Goal: Information Seeking & Learning: Learn about a topic

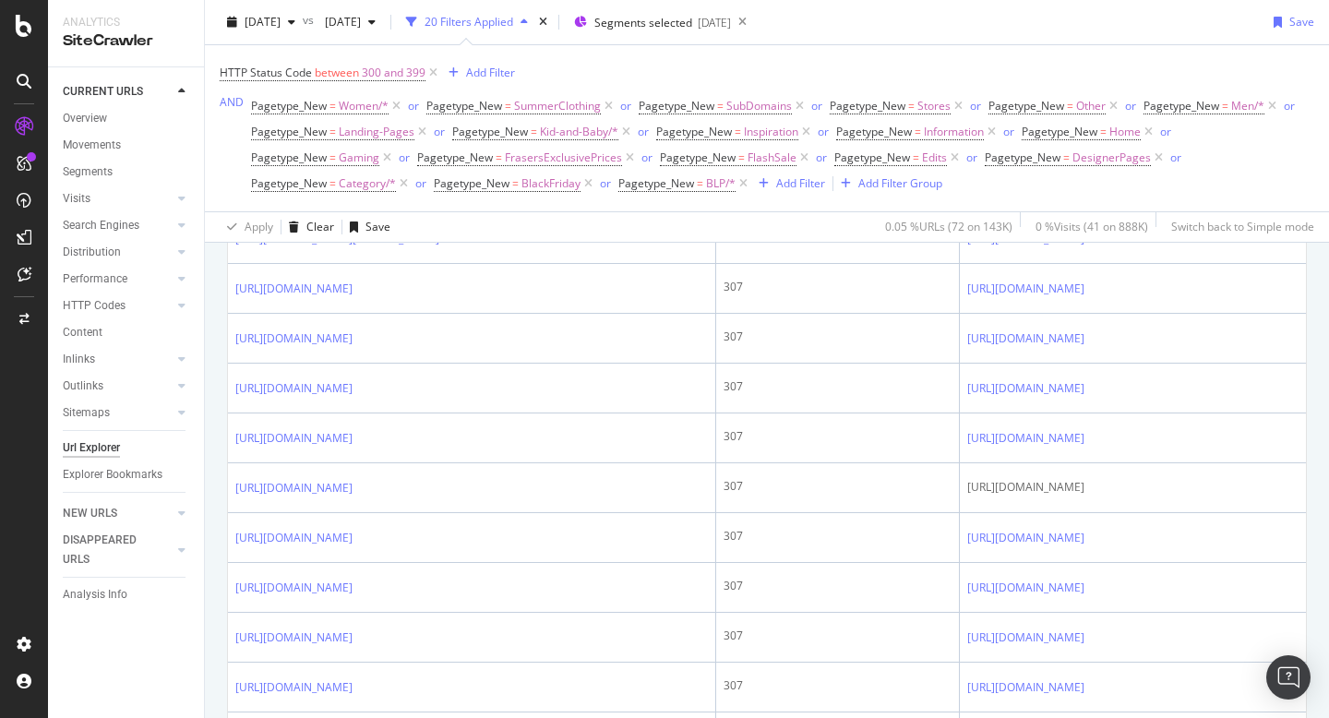
scroll to position [2296, 0]
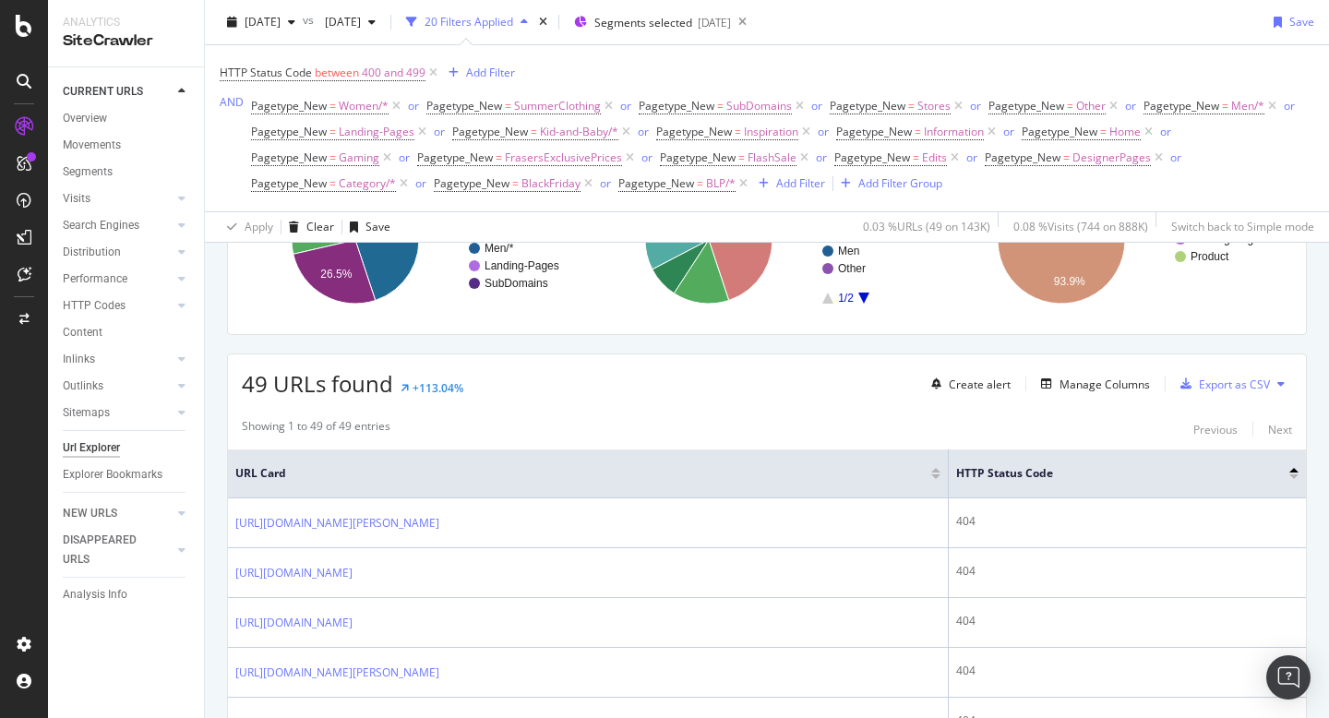
scroll to position [241, 0]
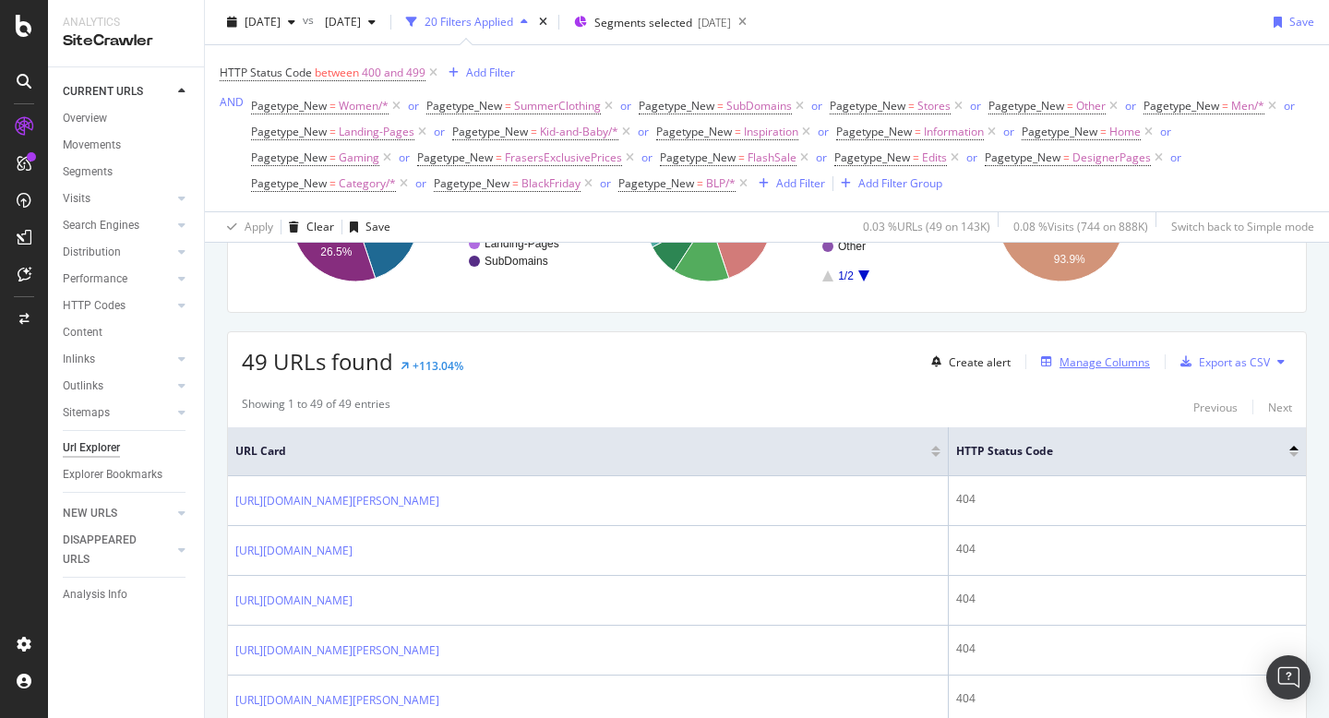
click at [1110, 367] on div "Manage Columns" at bounding box center [1105, 363] width 90 height 16
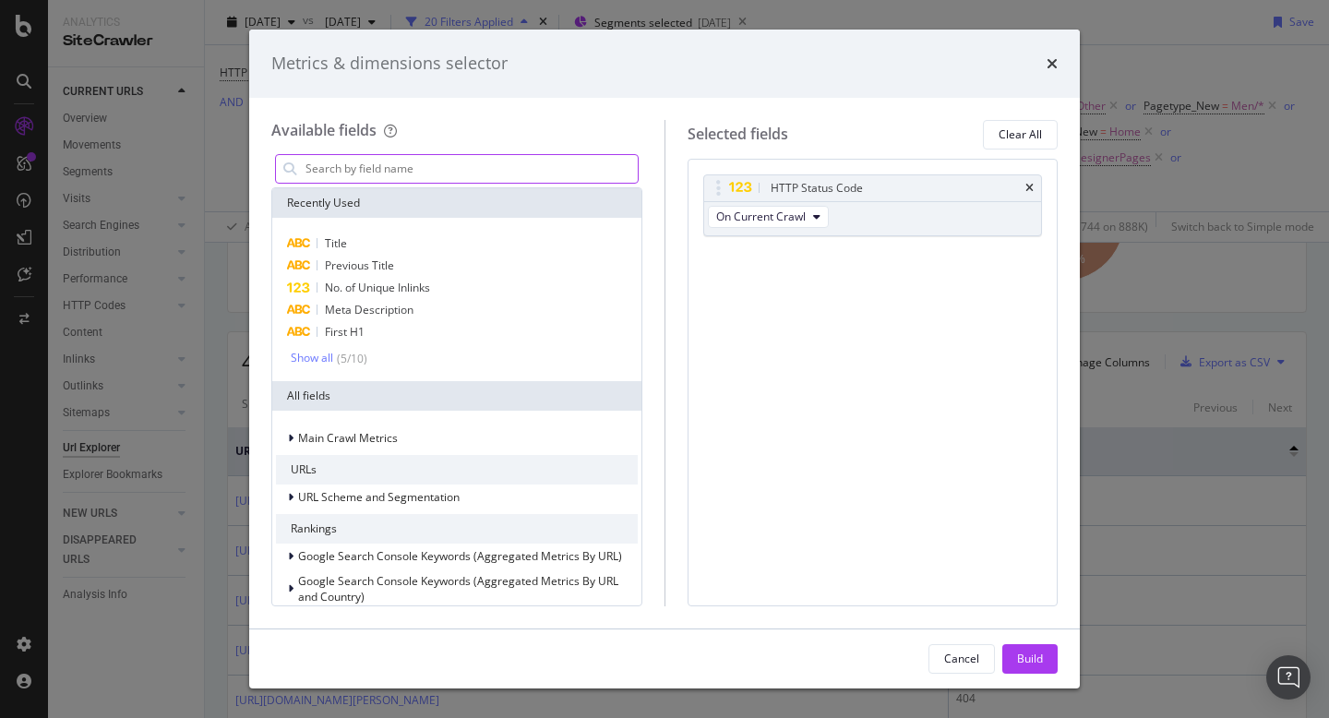
click at [450, 161] on input "modal" at bounding box center [471, 169] width 334 height 28
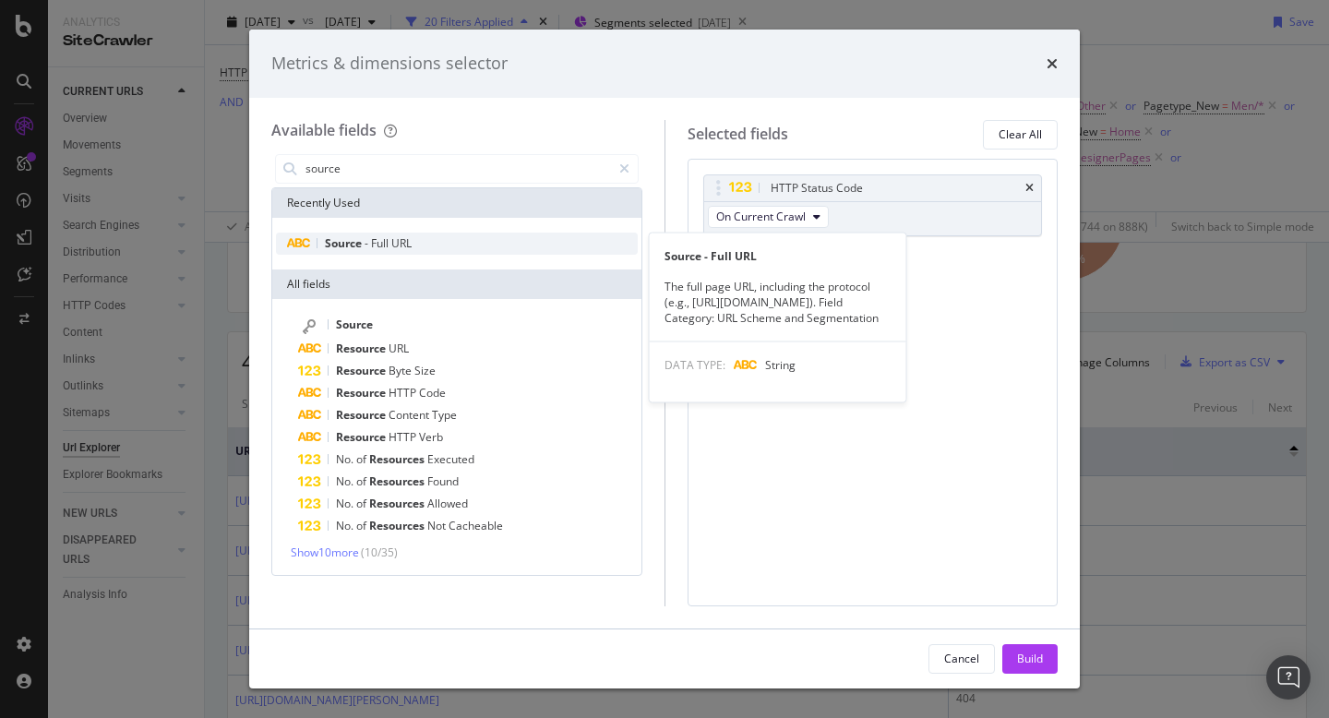
type input "source"
click at [313, 244] on div "Source - Full URL" at bounding box center [457, 244] width 362 height 22
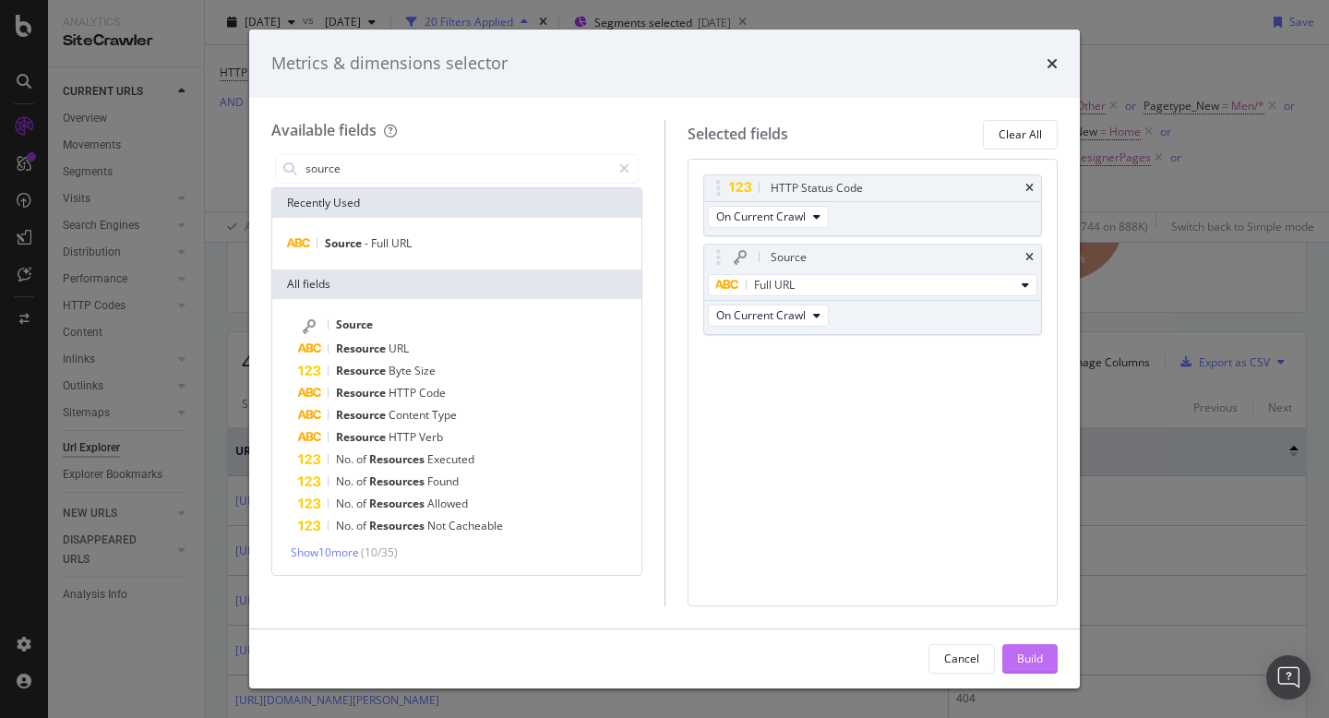
click at [1016, 658] on button "Build" at bounding box center [1030, 659] width 55 height 30
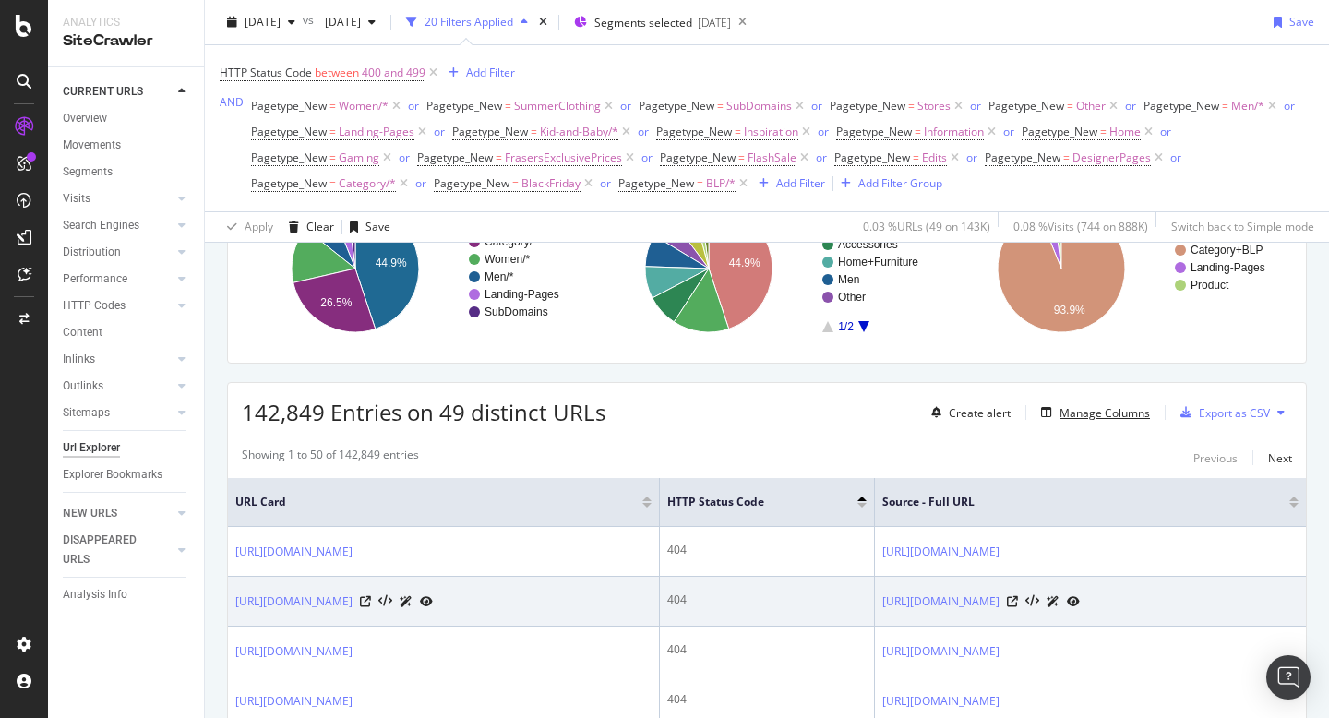
scroll to position [186, 0]
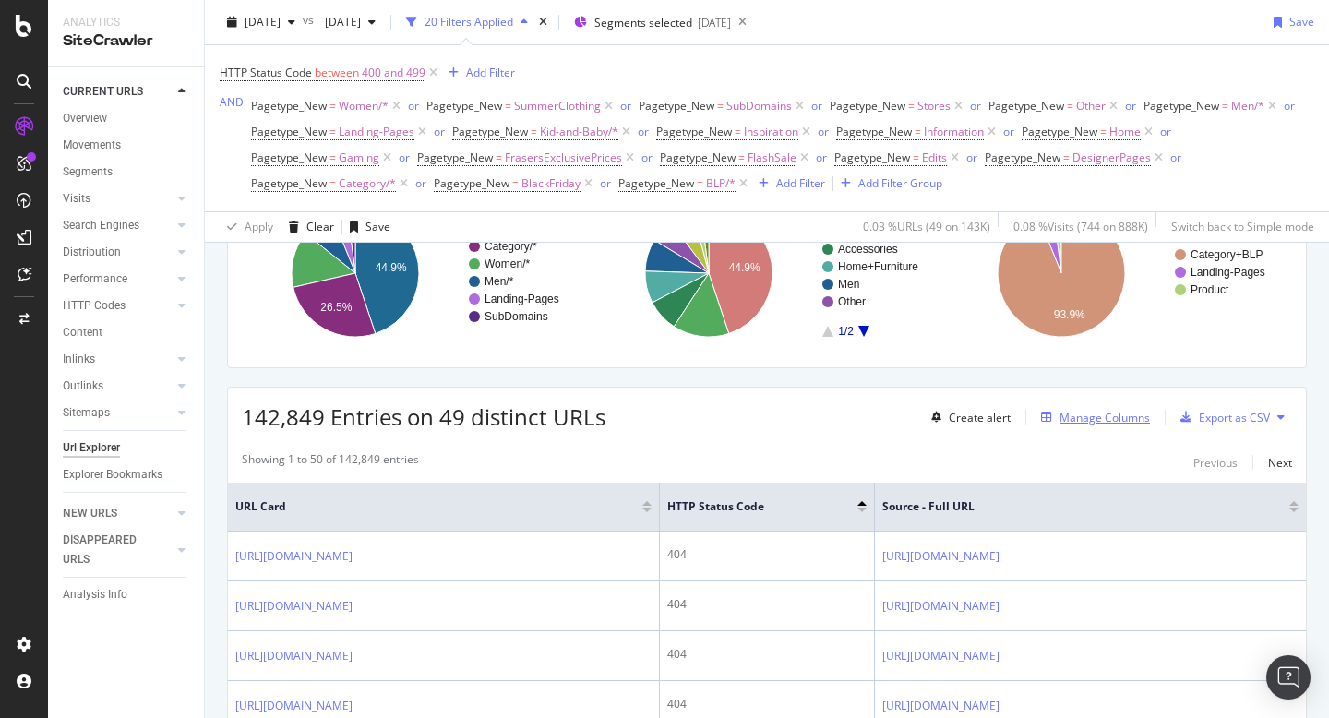
click at [1097, 417] on div "Manage Columns" at bounding box center [1105, 418] width 90 height 16
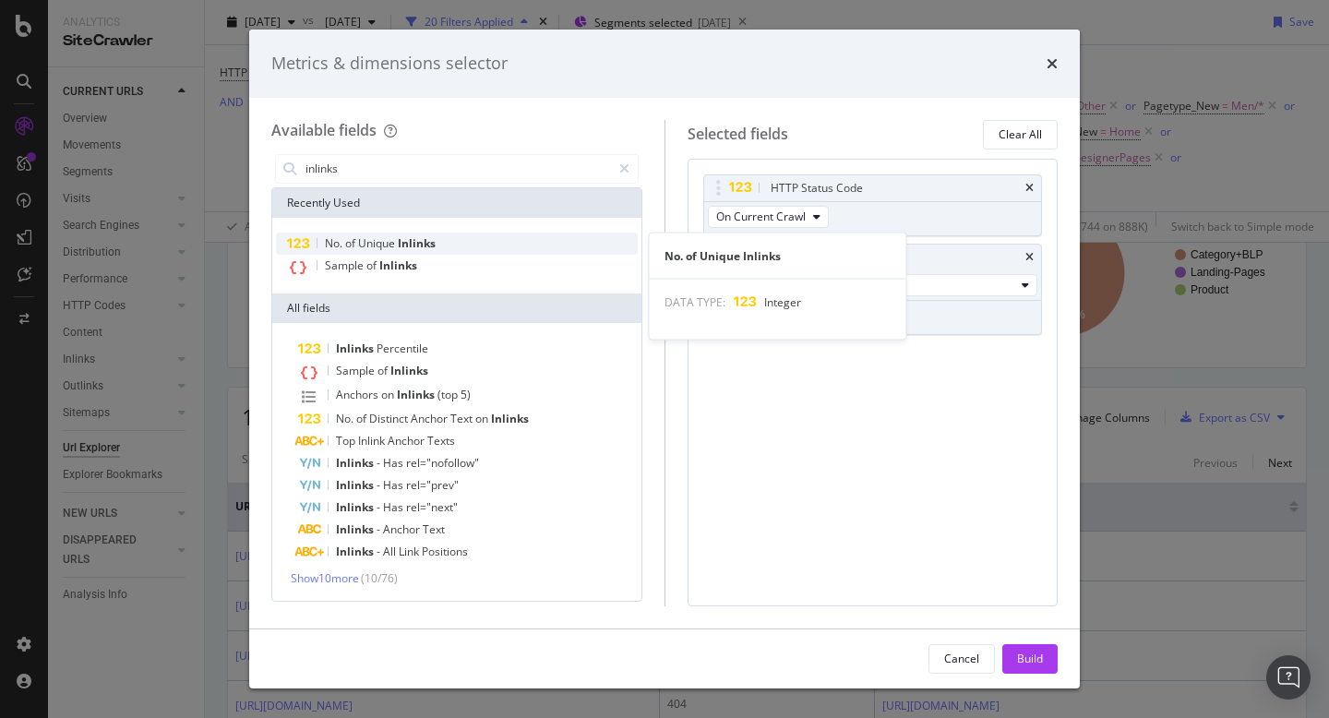
type input "inlinks"
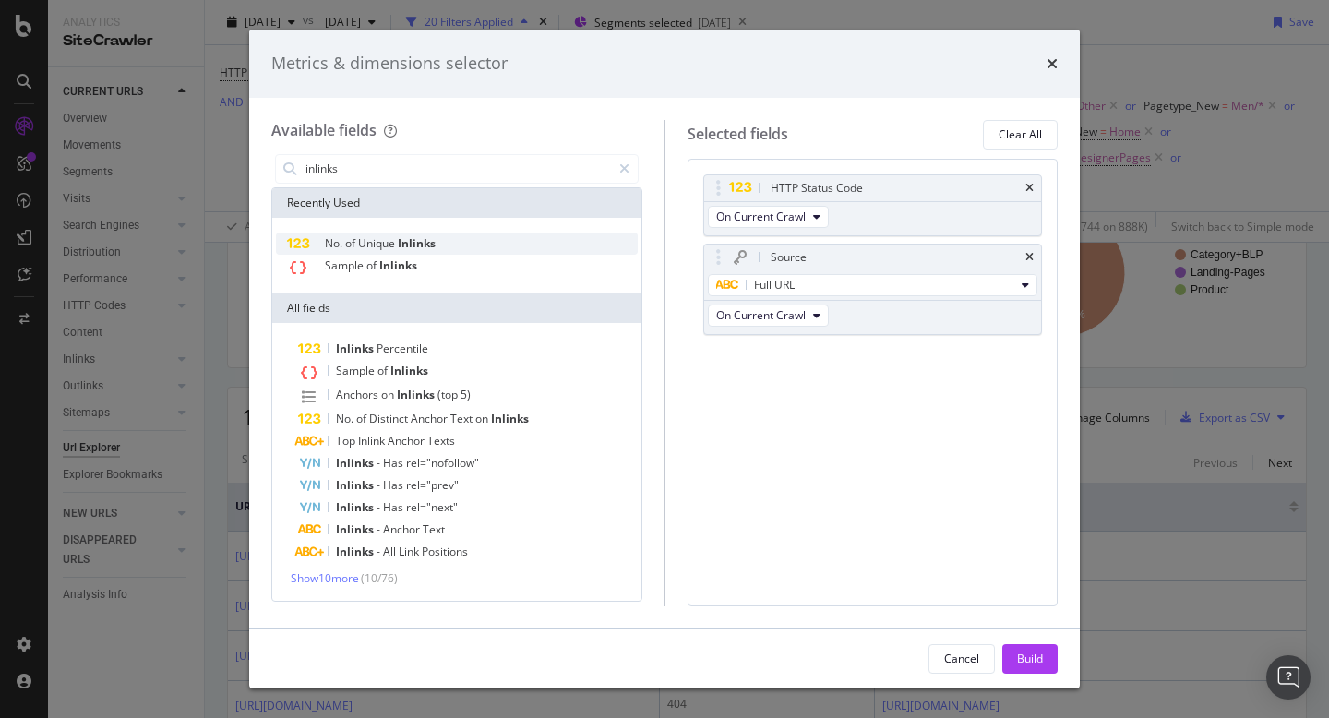
click at [413, 236] on span "Inlinks" at bounding box center [417, 243] width 38 height 16
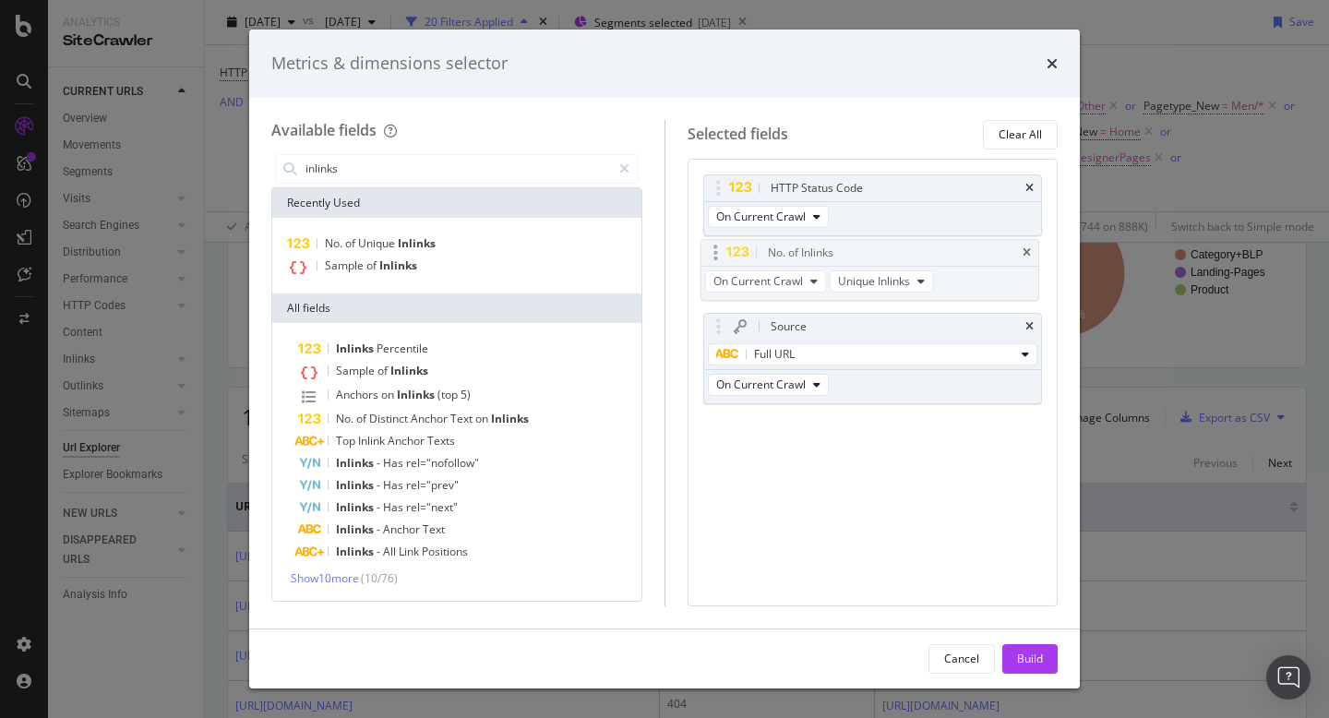
drag, startPoint x: 716, startPoint y: 352, endPoint x: 713, endPoint y: 252, distance: 99.7
click at [713, 252] on body "Analytics SiteCrawler CURRENT URLS Overview Movements Segments Visits Analysis …" at bounding box center [664, 359] width 1329 height 718
click at [1017, 670] on div "Build" at bounding box center [1030, 659] width 26 height 28
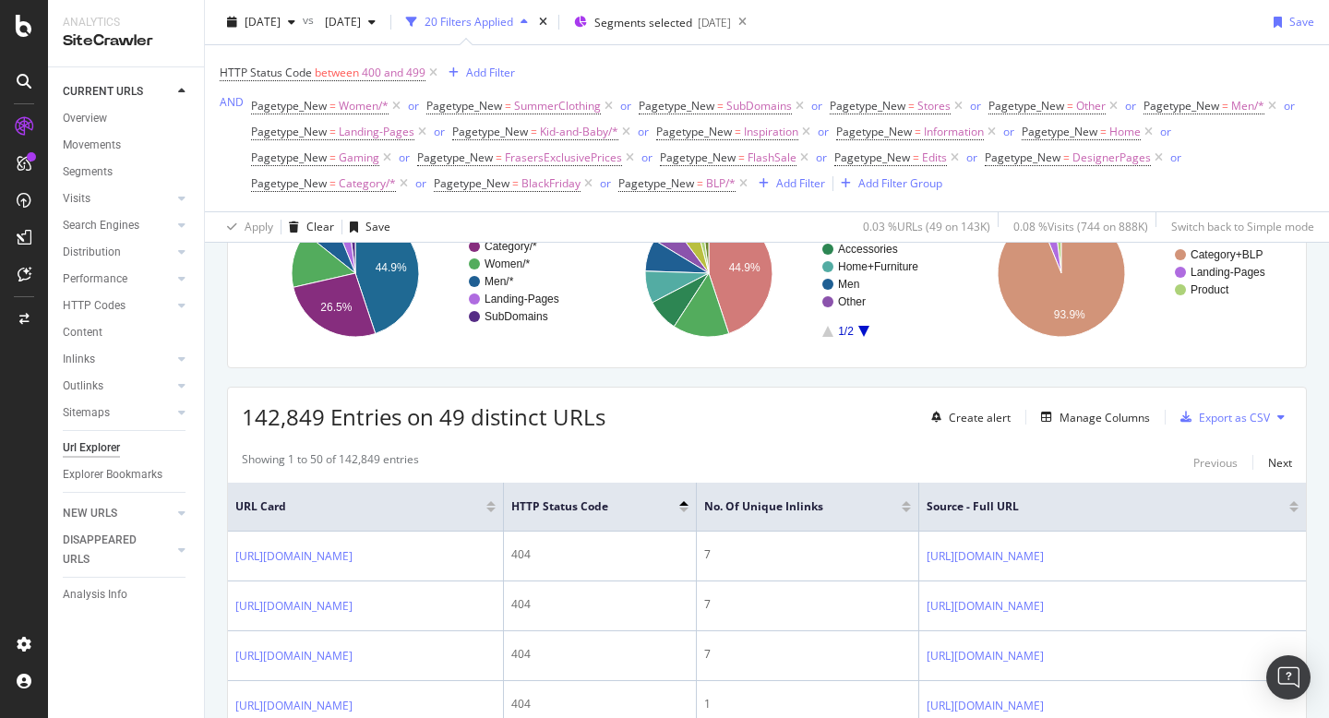
click at [911, 512] on div at bounding box center [906, 510] width 9 height 5
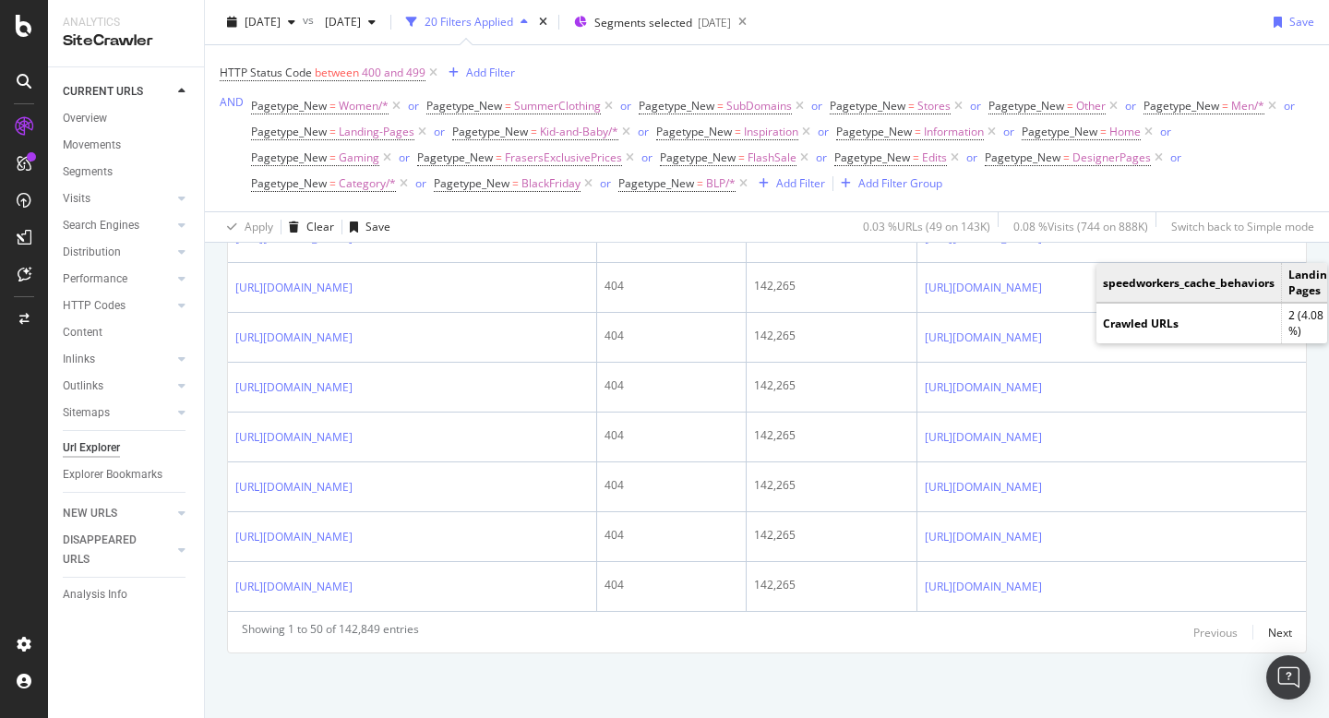
scroll to position [3496, 0]
click at [1274, 628] on div "Next" at bounding box center [1281, 633] width 24 height 16
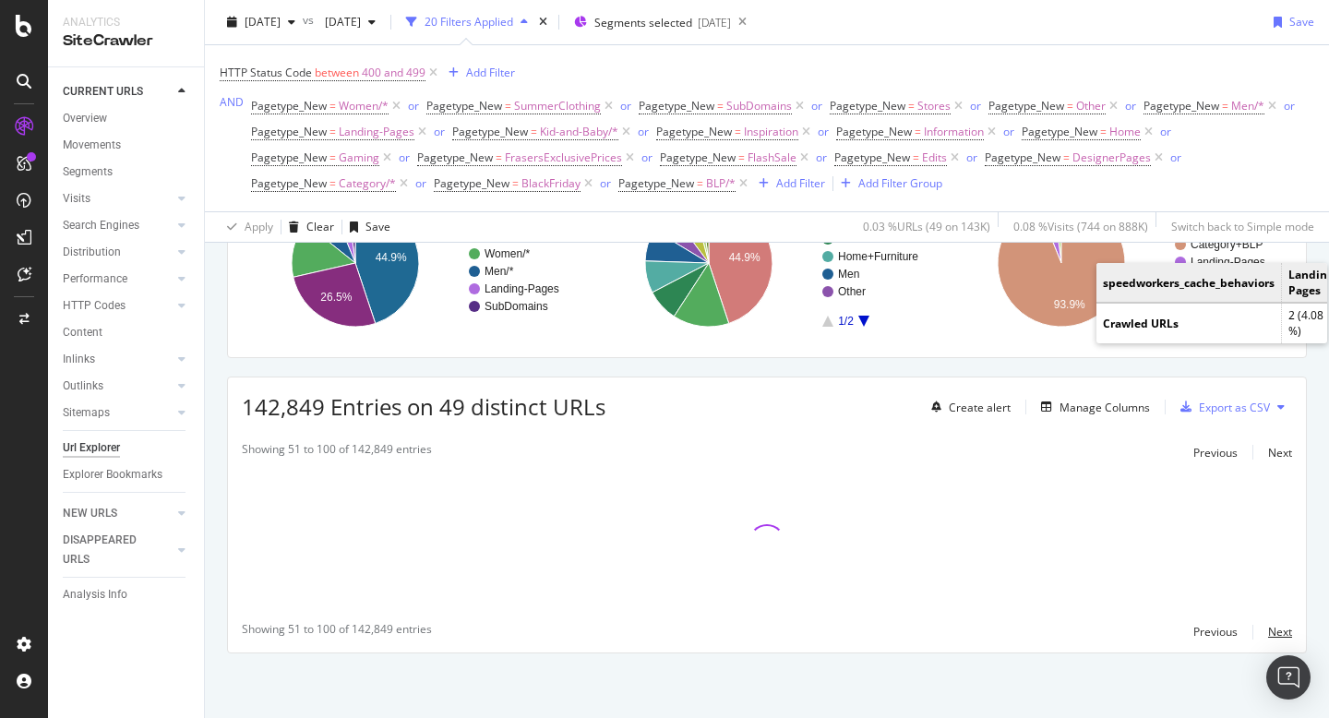
scroll to position [0, 0]
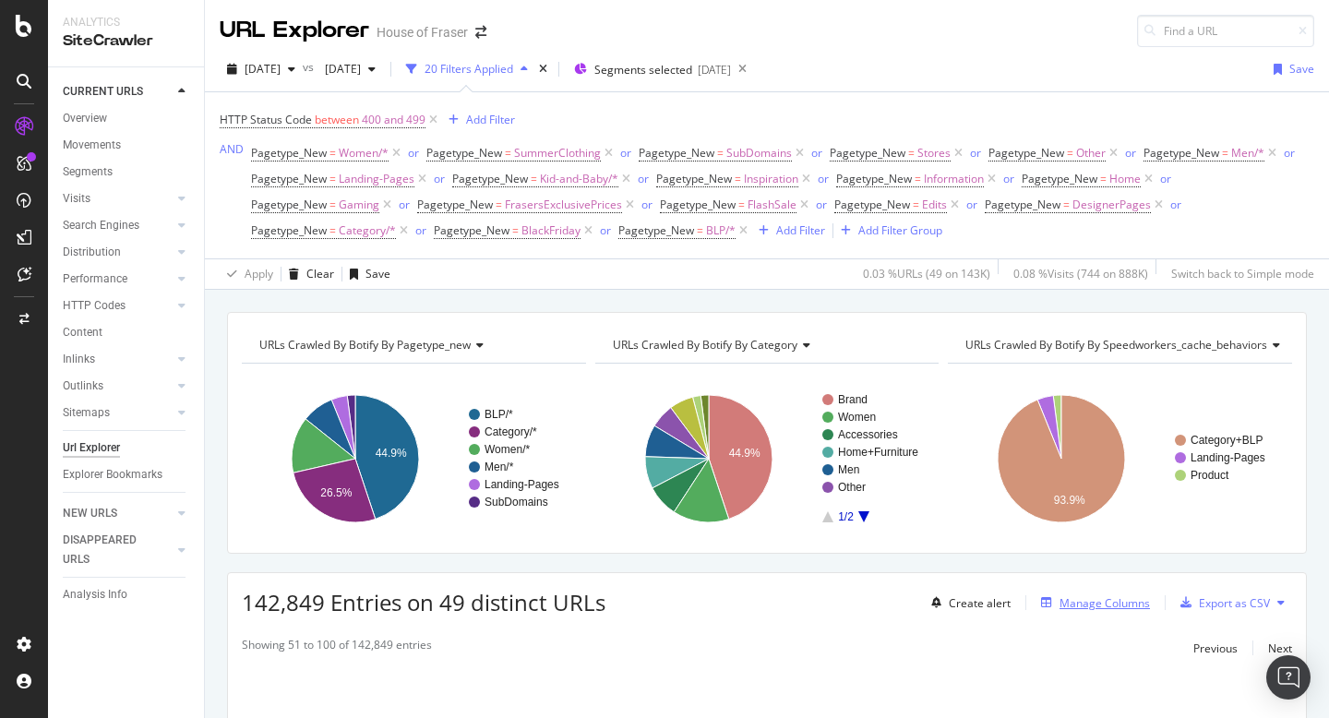
click at [1085, 607] on div "Manage Columns" at bounding box center [1105, 603] width 90 height 16
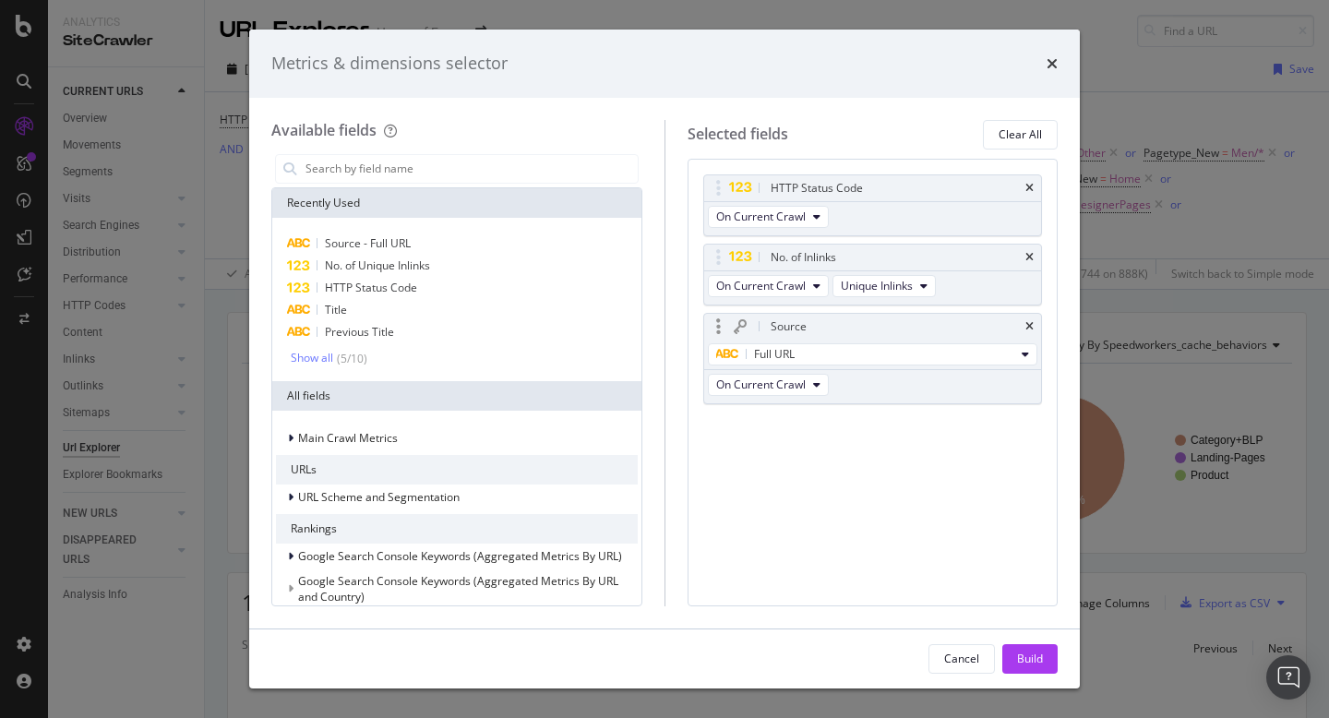
click at [1035, 326] on div "Source" at bounding box center [873, 327] width 338 height 26
click at [1029, 324] on icon "times" at bounding box center [1030, 326] width 8 height 11
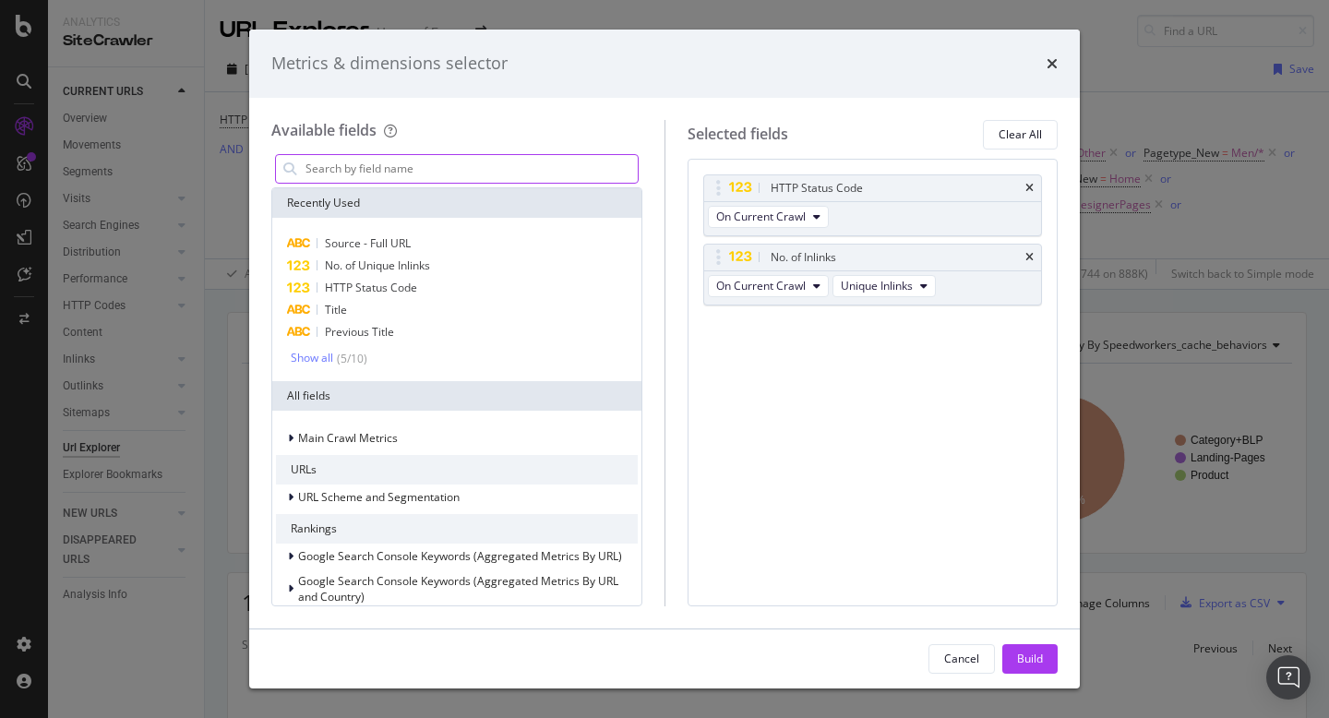
click at [378, 162] on input "modal" at bounding box center [471, 169] width 334 height 28
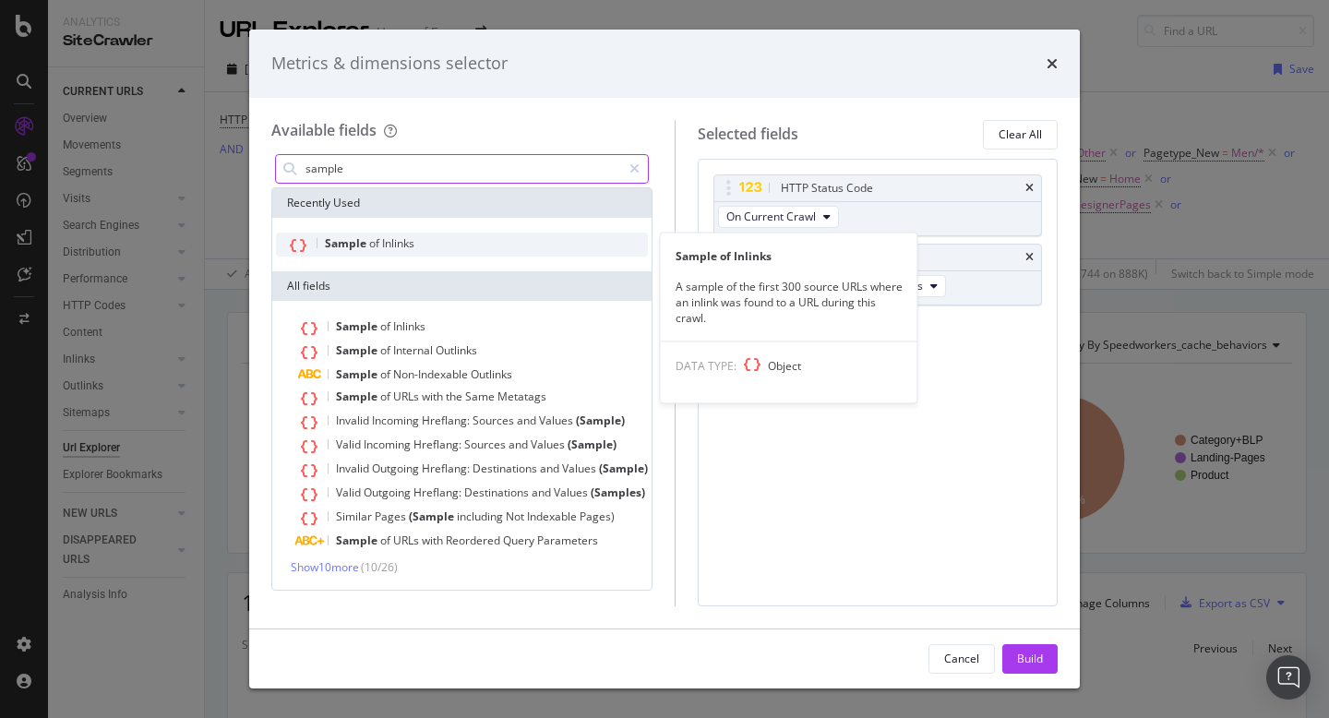
type input "sample"
click at [425, 242] on div "Sample of Inlinks" at bounding box center [462, 245] width 372 height 24
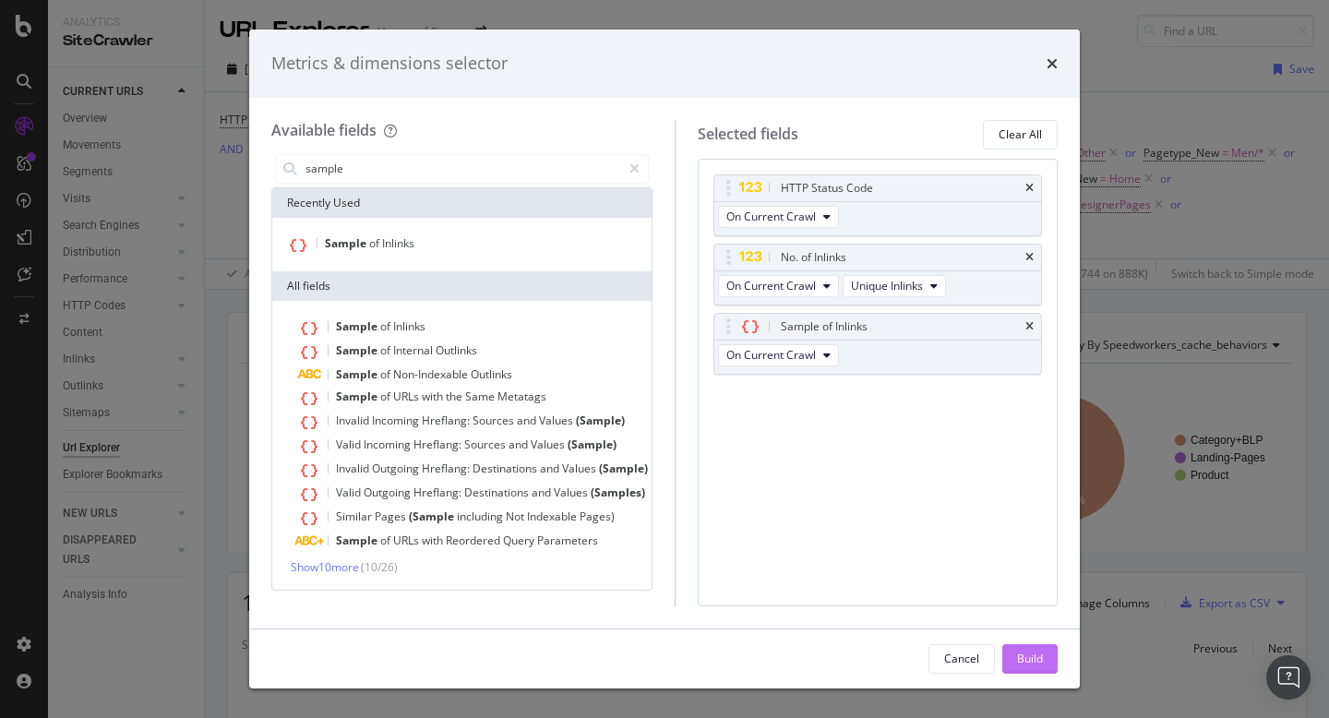
click at [1027, 666] on div "Build" at bounding box center [1030, 659] width 26 height 16
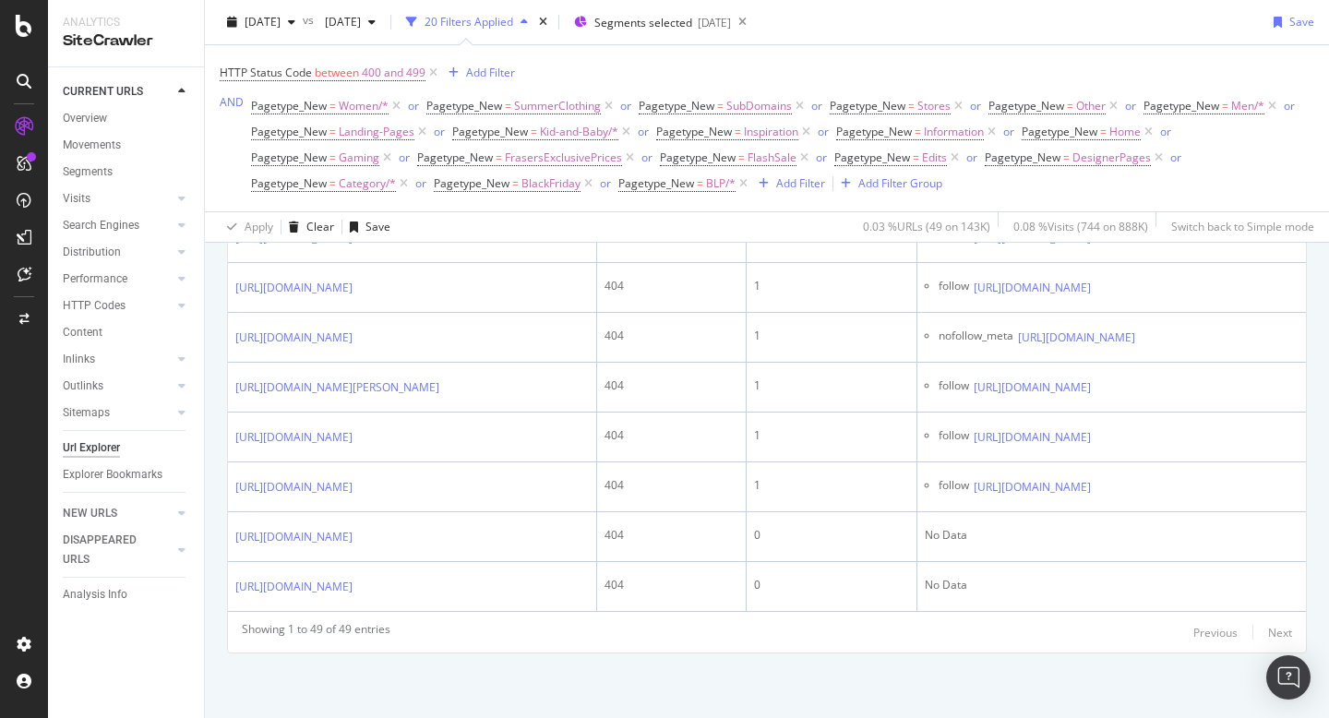
scroll to position [20003, 0]
click at [303, 30] on div "[DATE]" at bounding box center [261, 22] width 83 height 28
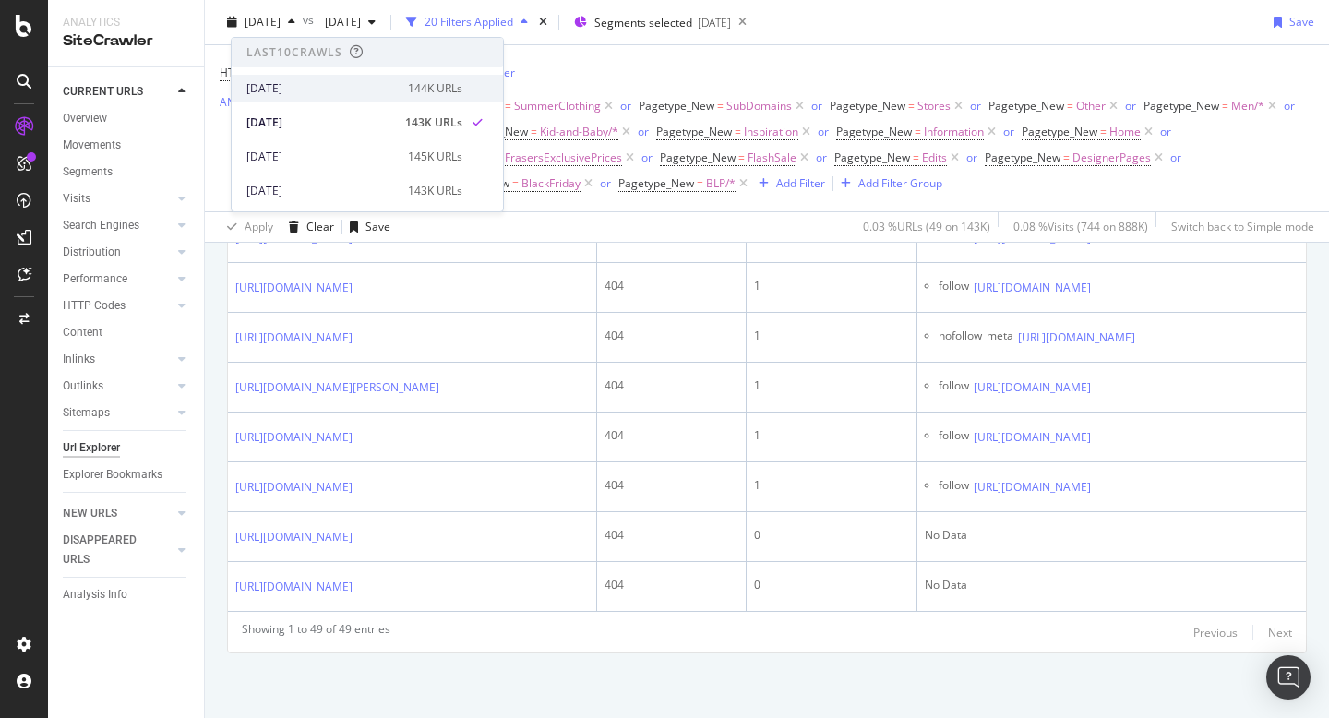
click at [315, 82] on div "[DATE]" at bounding box center [322, 88] width 150 height 17
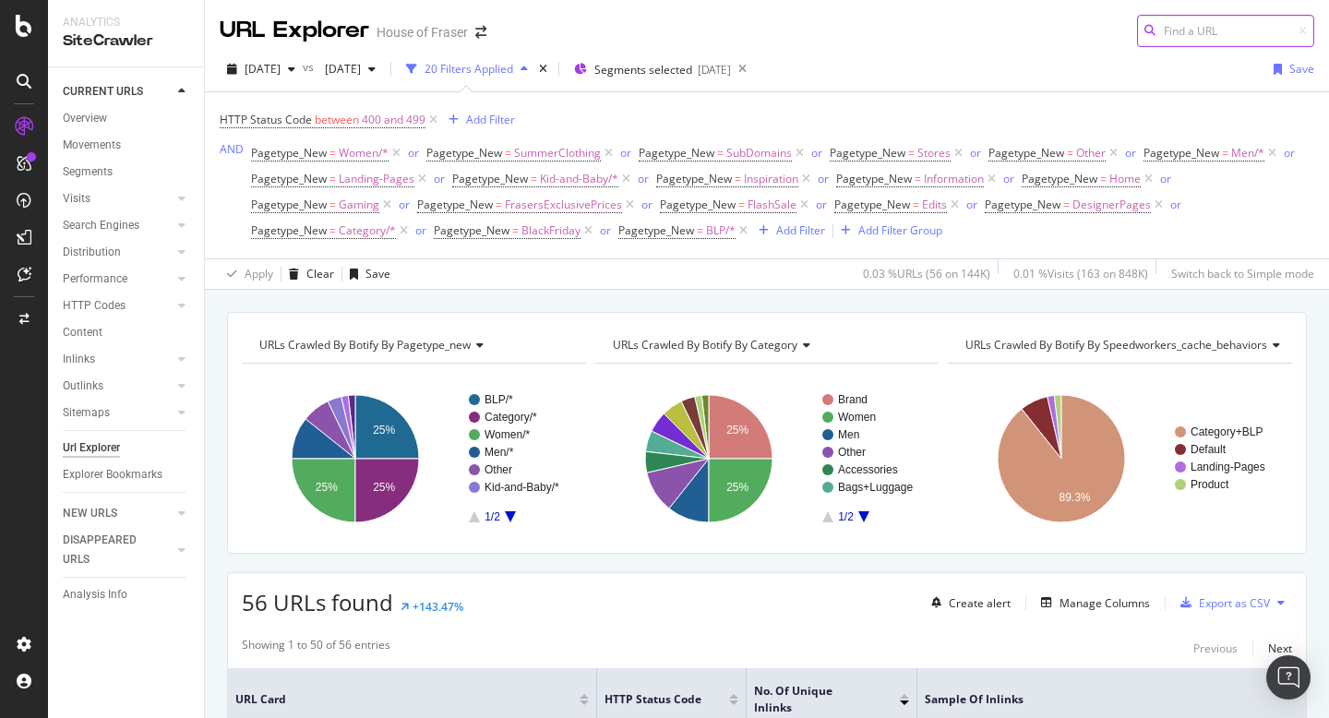
scroll to position [328, 0]
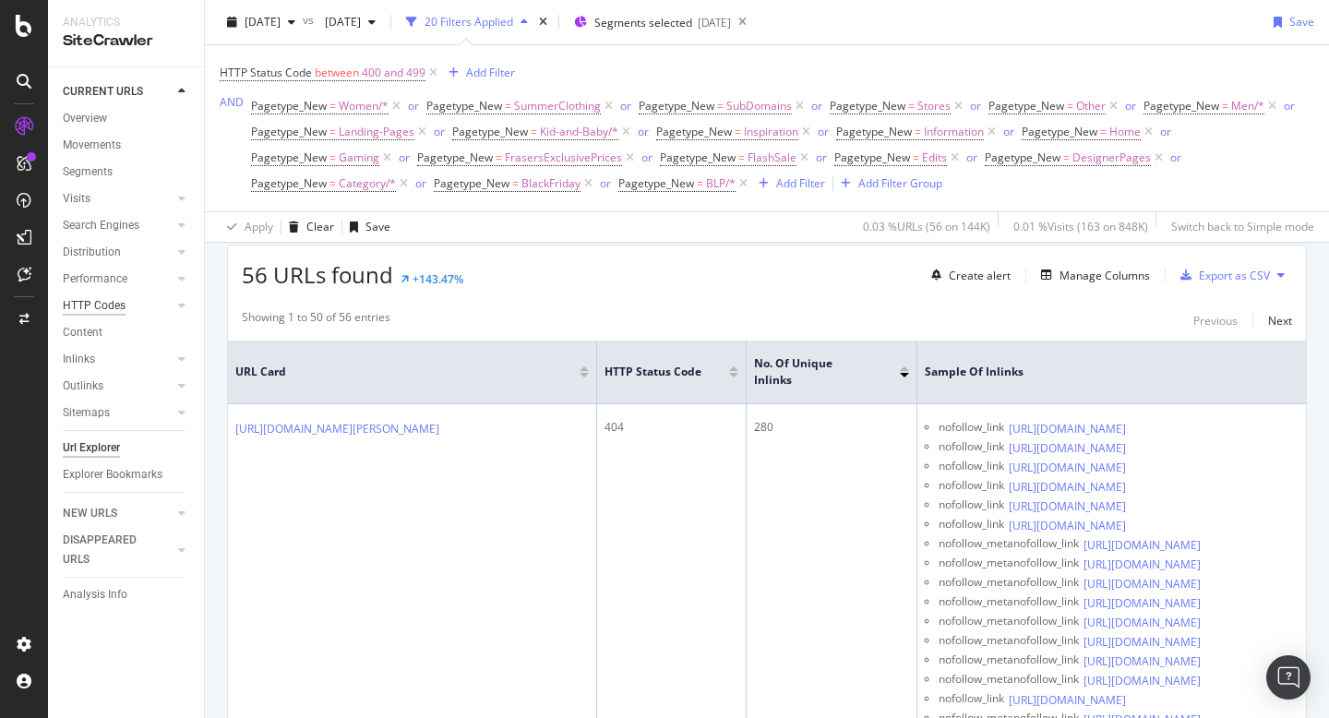
click at [92, 305] on div "HTTP Codes" at bounding box center [94, 305] width 63 height 19
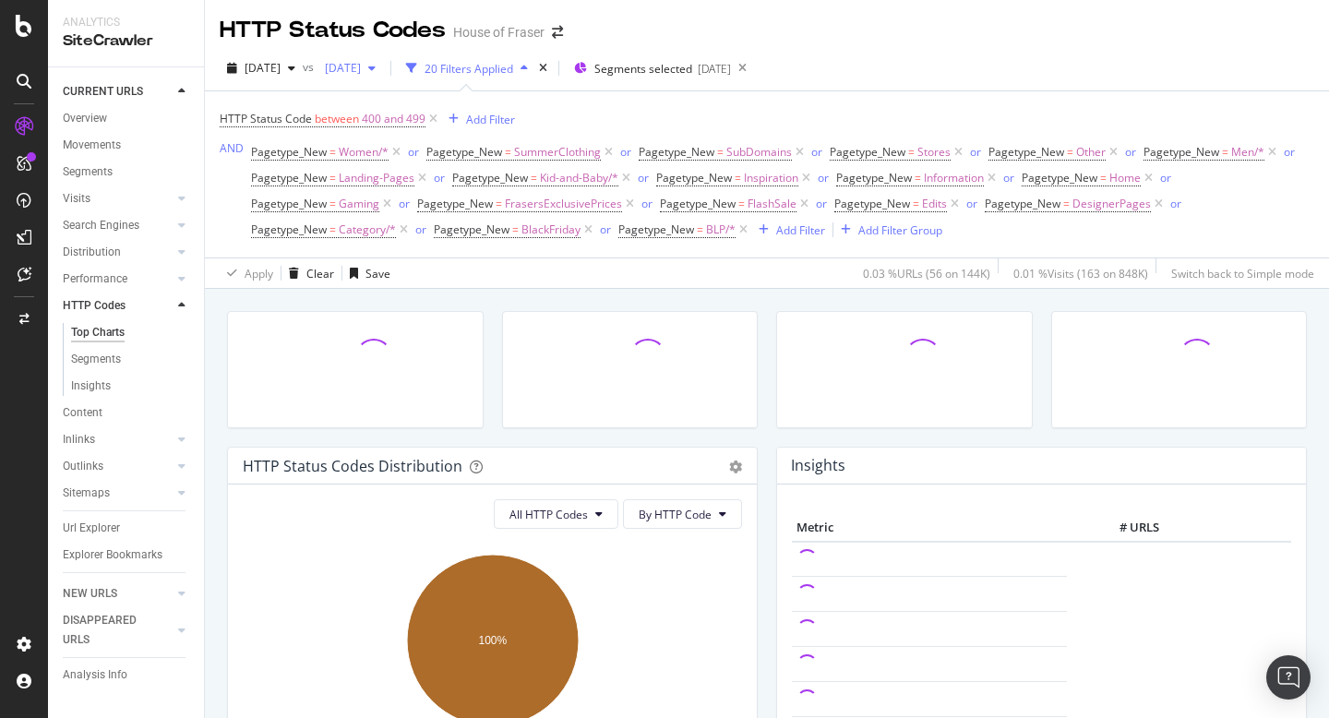
click at [361, 65] on span "[DATE]" at bounding box center [339, 68] width 43 height 16
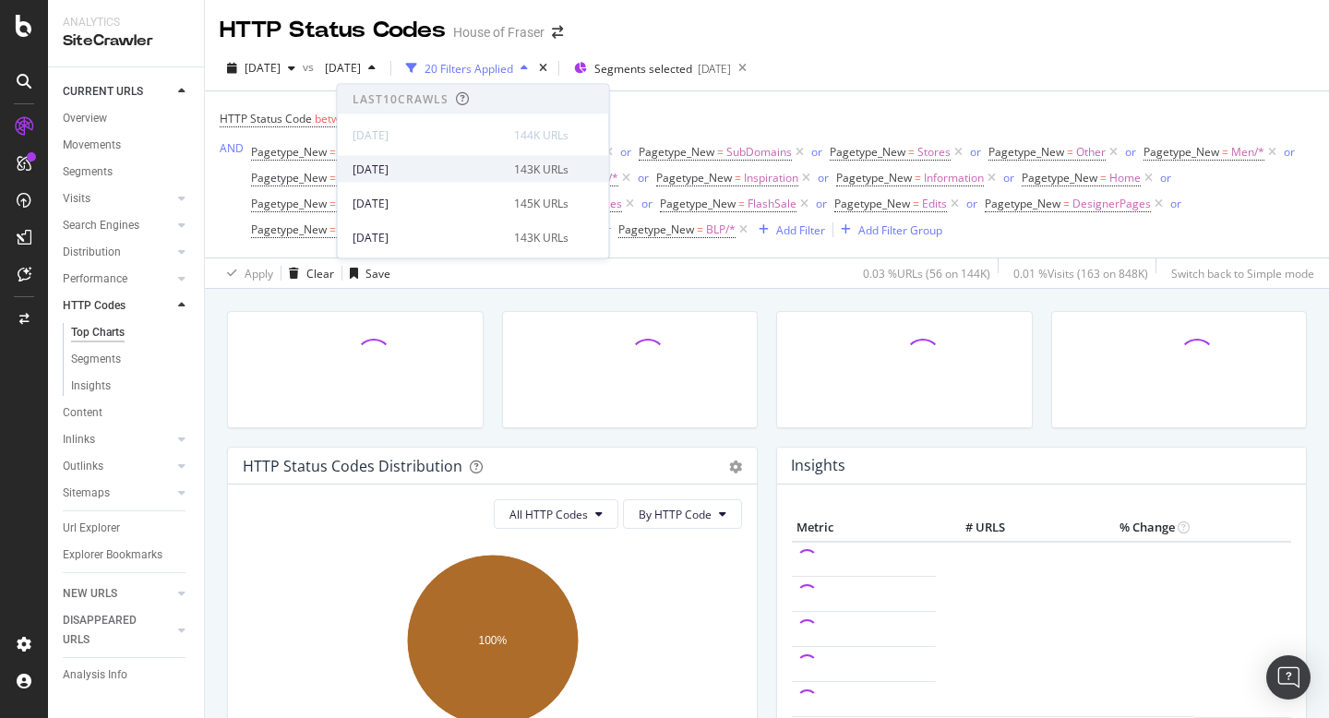
click at [427, 167] on div "[DATE]" at bounding box center [428, 169] width 150 height 17
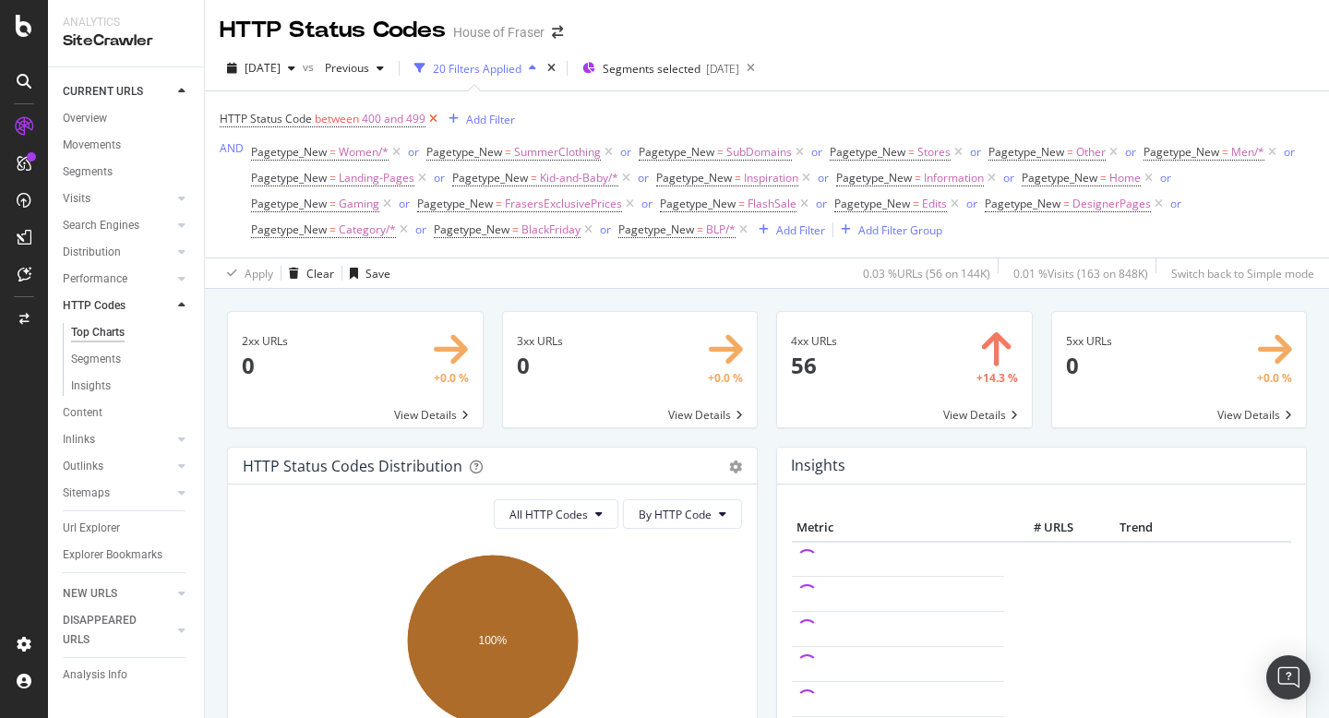
click at [429, 115] on icon at bounding box center [434, 119] width 16 height 18
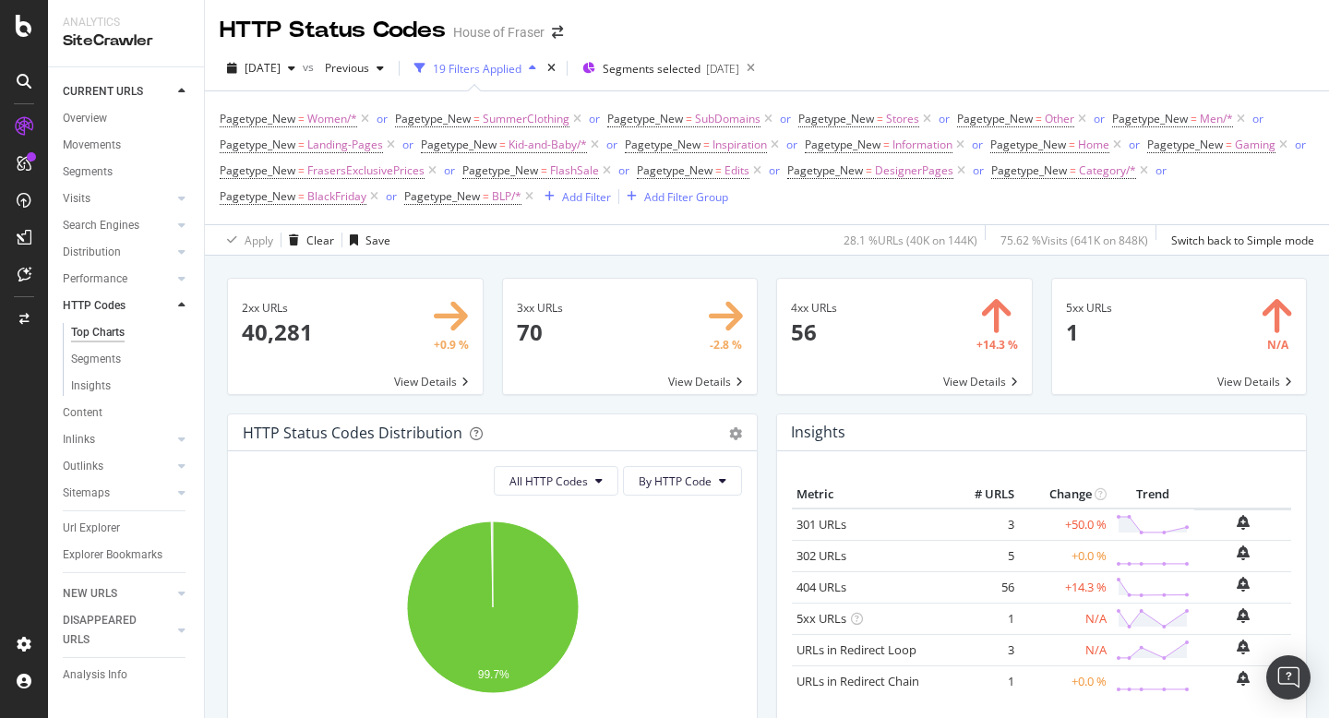
click at [797, 334] on span at bounding box center [904, 336] width 255 height 115
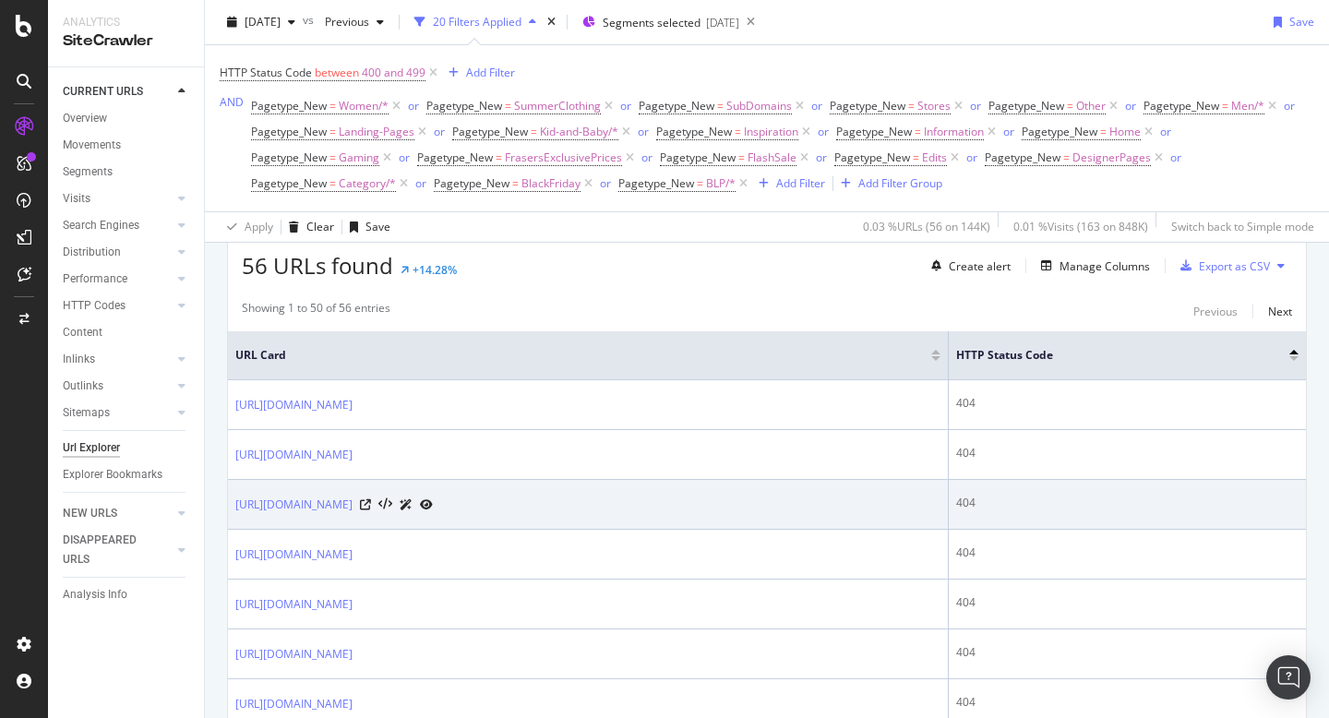
scroll to position [325, 0]
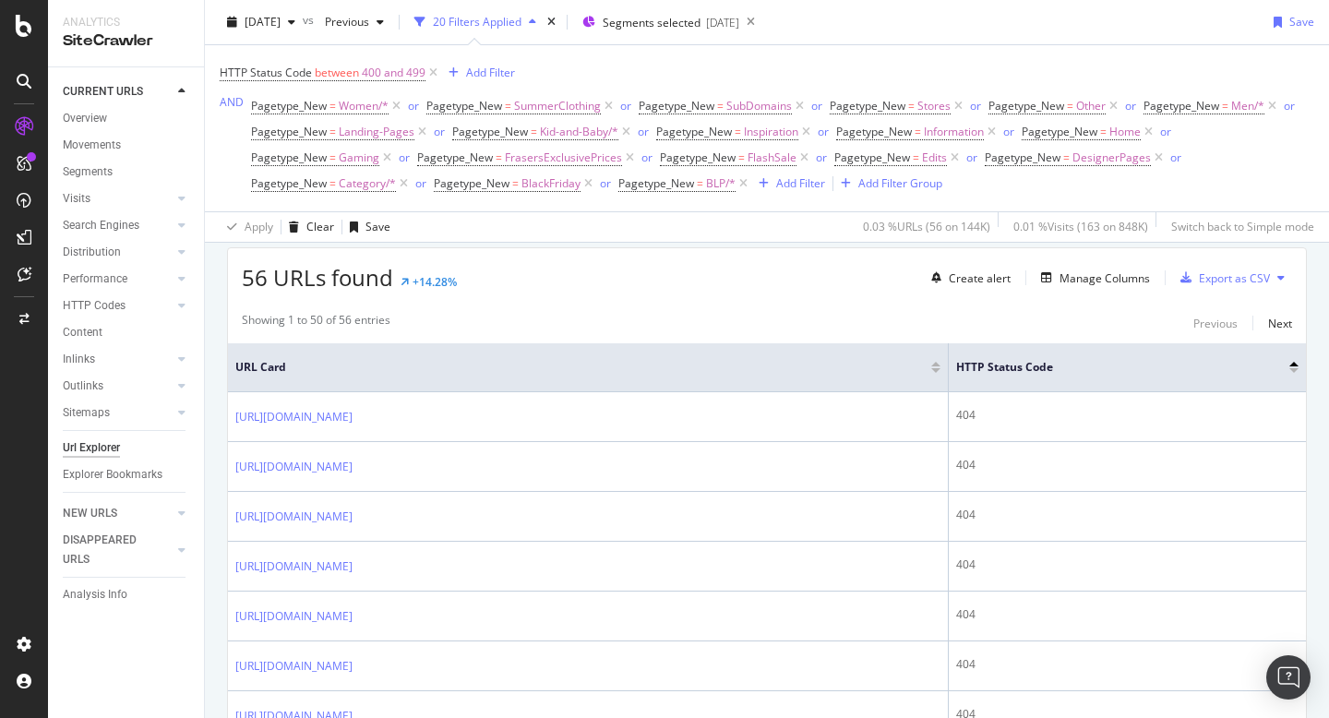
drag, startPoint x: 1043, startPoint y: 367, endPoint x: 761, endPoint y: 367, distance: 282.5
click at [761, 367] on th "URL Card" at bounding box center [588, 367] width 721 height 49
drag, startPoint x: 1045, startPoint y: 353, endPoint x: 756, endPoint y: 366, distance: 289.3
click at [756, 366] on th "URL Card" at bounding box center [588, 367] width 721 height 49
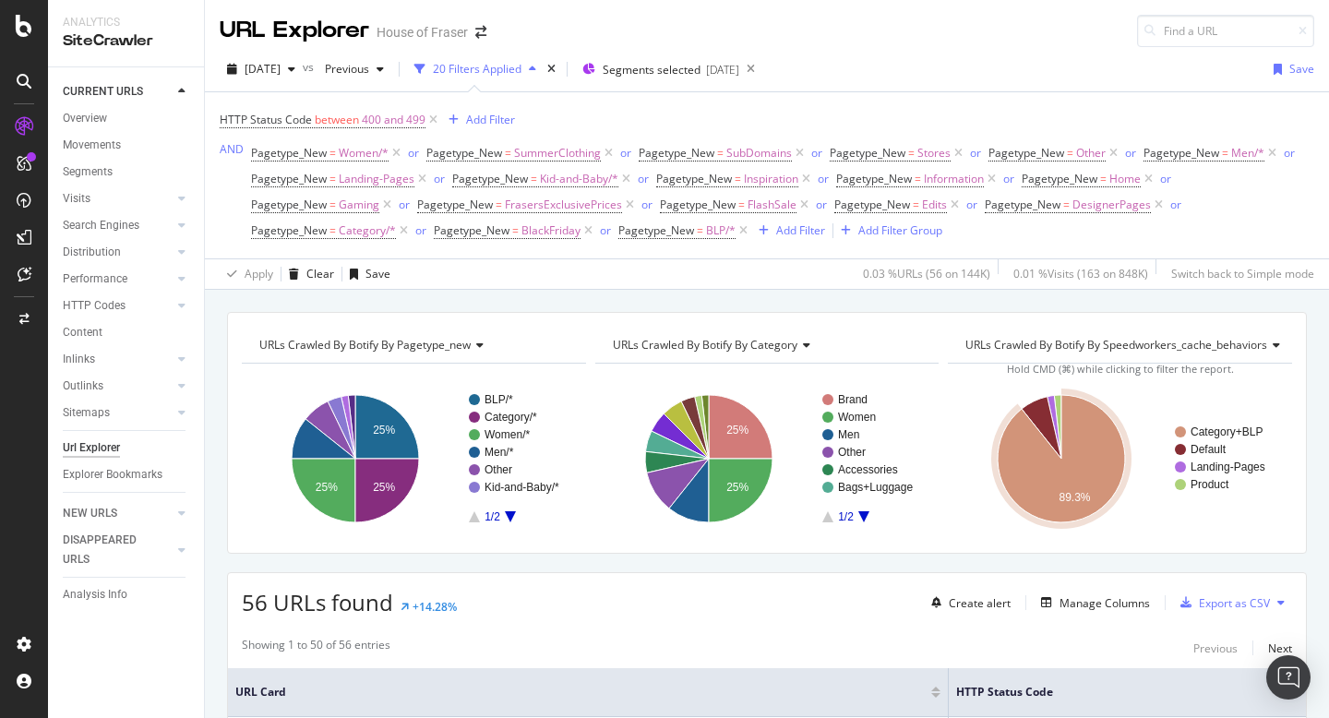
scroll to position [250, 0]
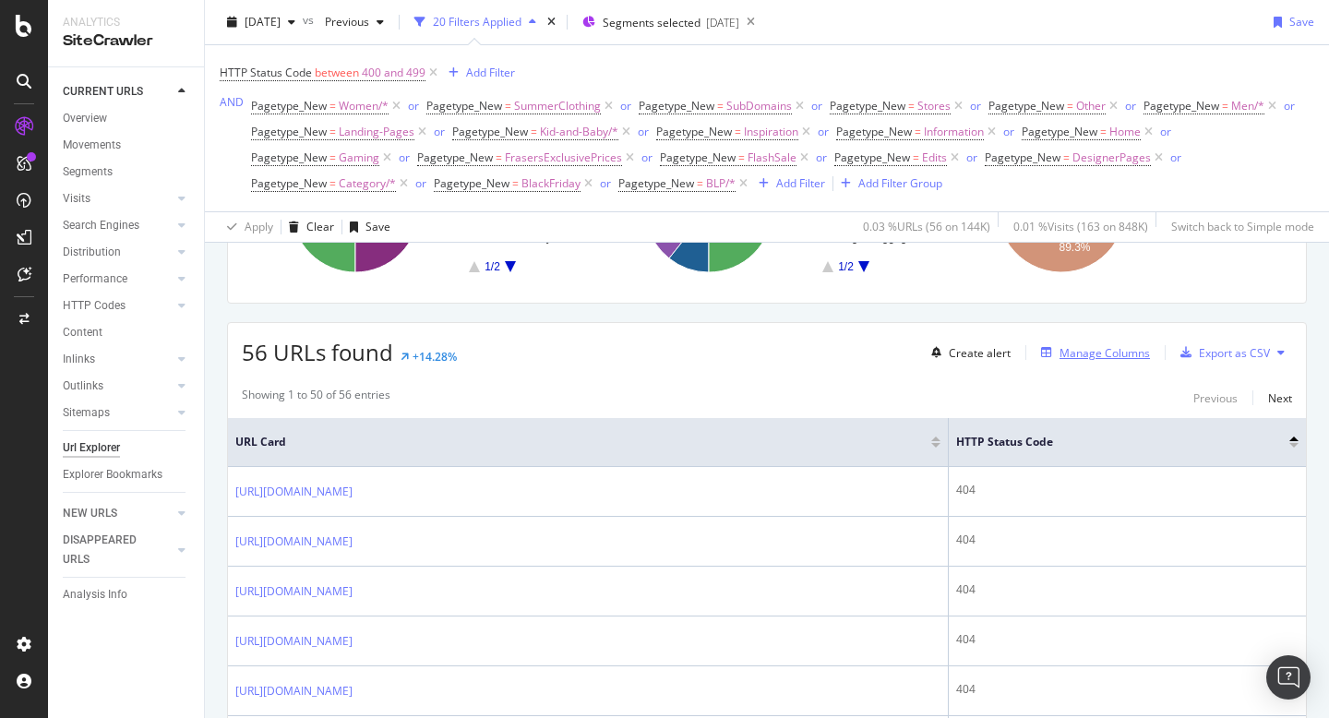
click at [1082, 355] on div "Manage Columns" at bounding box center [1105, 353] width 90 height 16
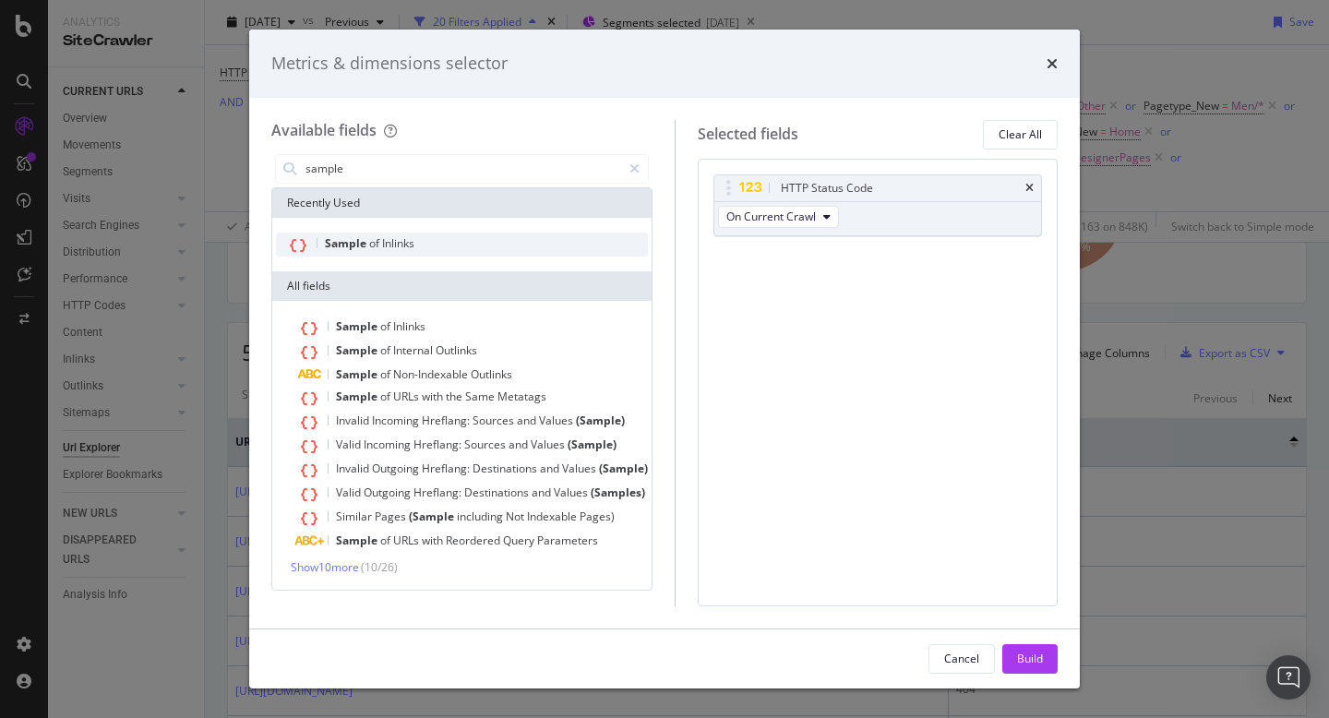
type input "sample"
click at [453, 243] on div "Sample of Inlinks" at bounding box center [462, 245] width 372 height 24
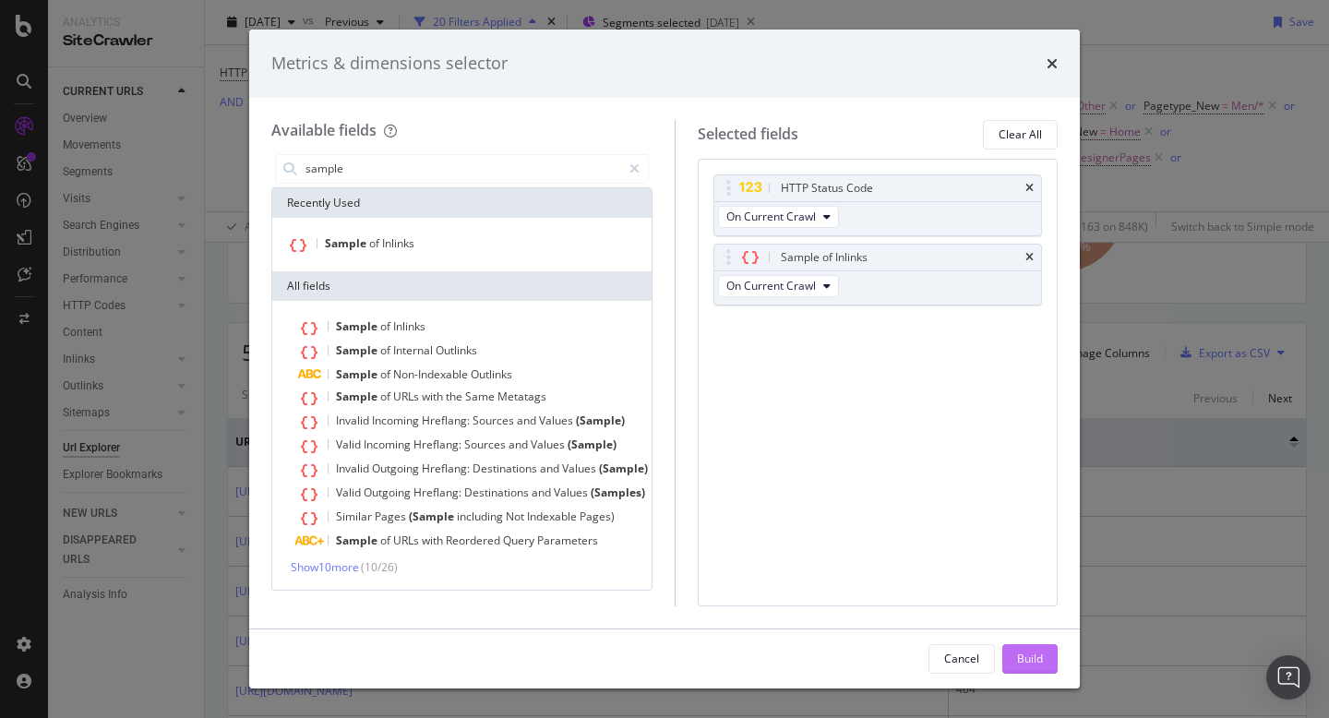
click at [1054, 666] on button "Build" at bounding box center [1030, 659] width 55 height 30
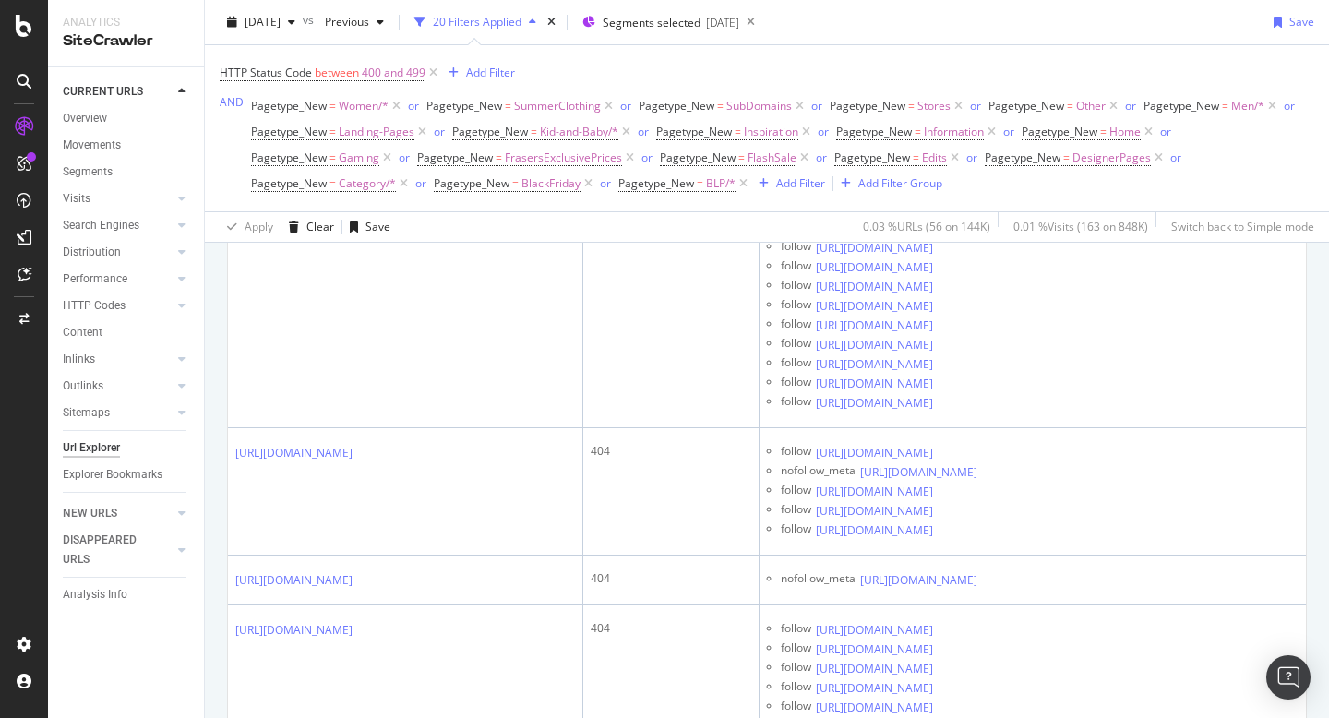
scroll to position [68, 0]
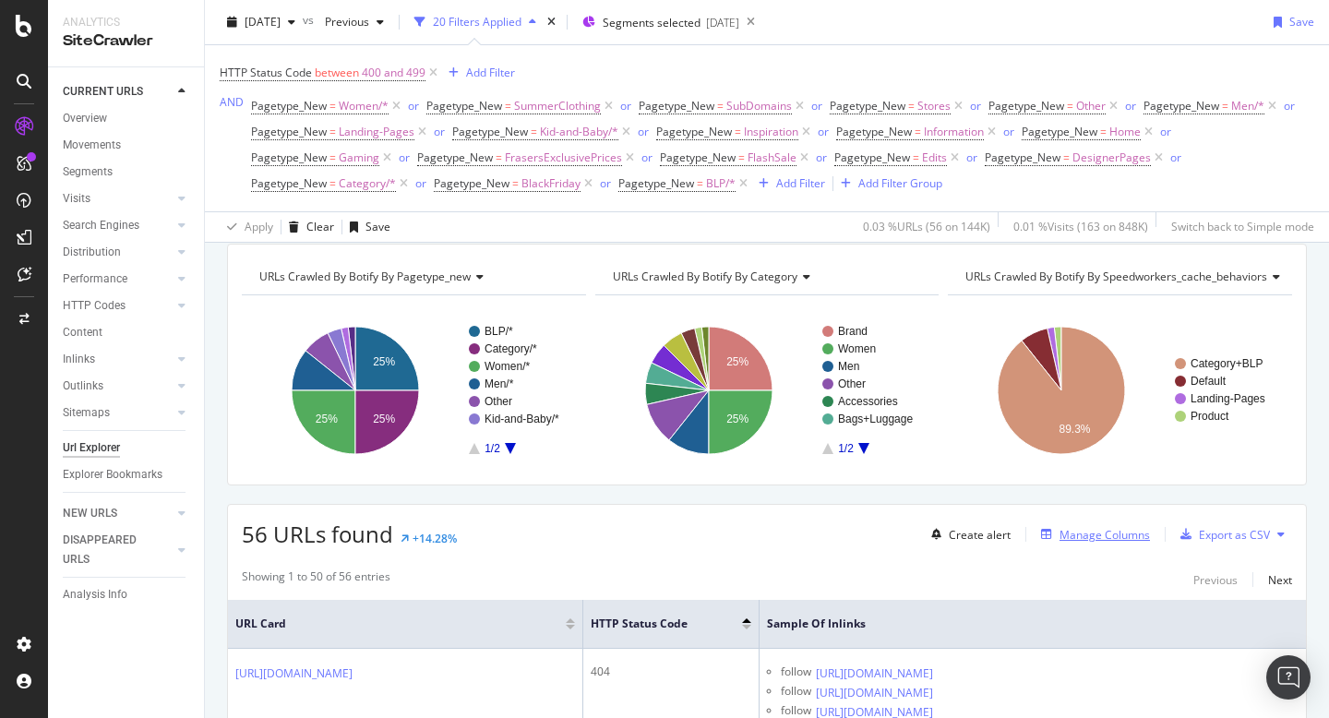
click at [1107, 536] on div "Manage Columns" at bounding box center [1105, 535] width 90 height 16
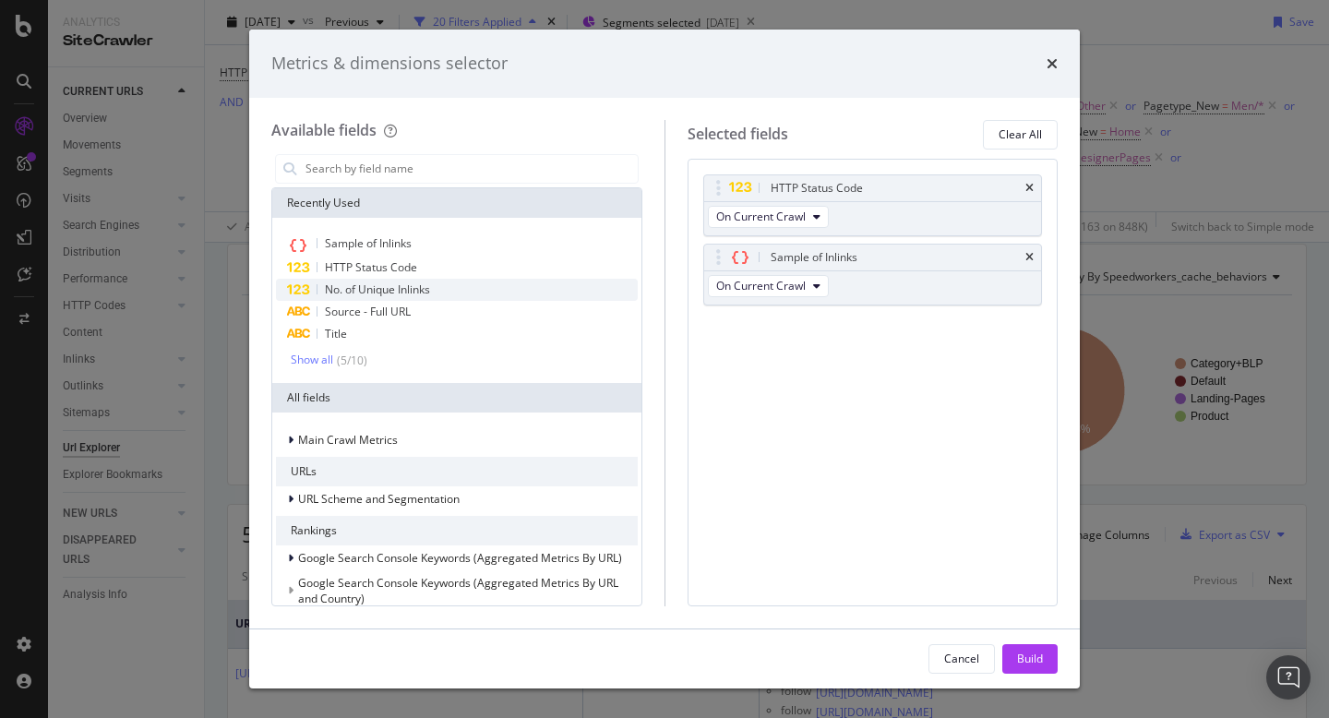
click at [379, 285] on span "No. of Unique Inlinks" at bounding box center [377, 290] width 105 height 16
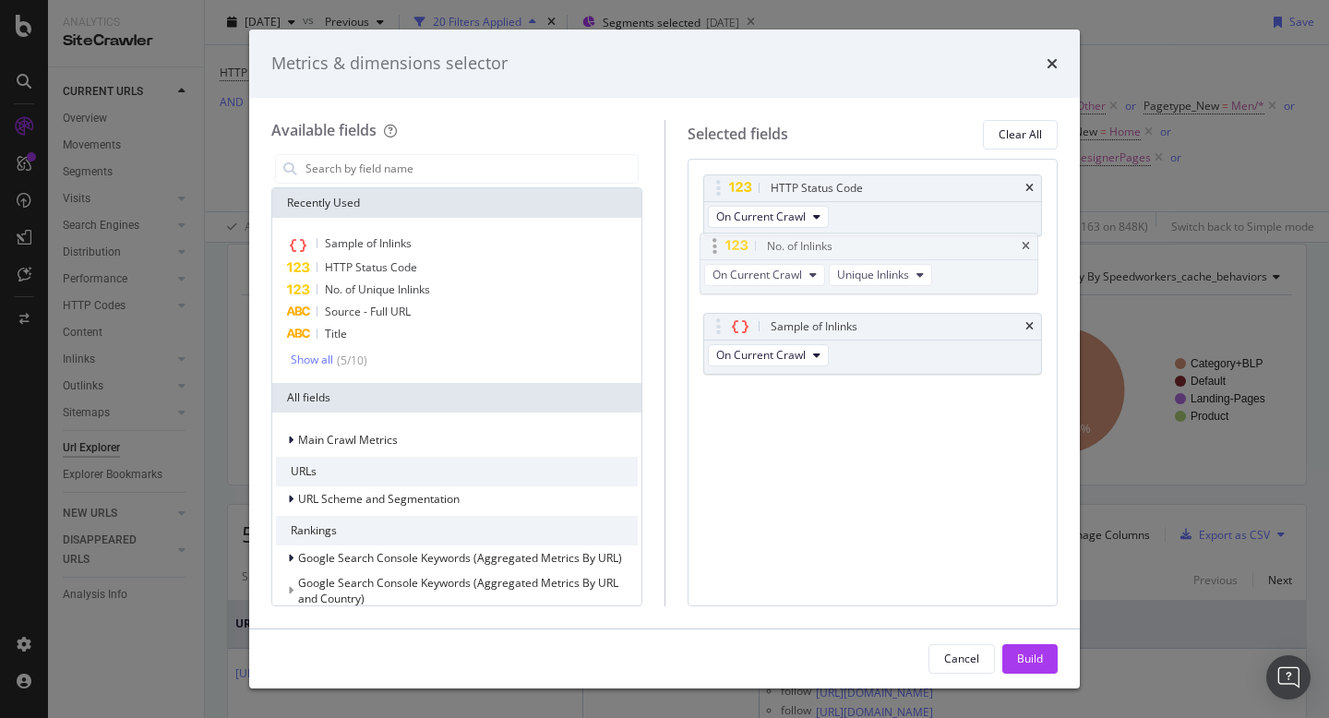
drag, startPoint x: 720, startPoint y: 327, endPoint x: 716, endPoint y: 248, distance: 78.6
click at [716, 248] on body "Analytics SiteCrawler CURRENT URLS Overview Movements Segments Visits Analysis …" at bounding box center [664, 359] width 1329 height 718
click at [1023, 651] on div "Build" at bounding box center [1030, 659] width 26 height 16
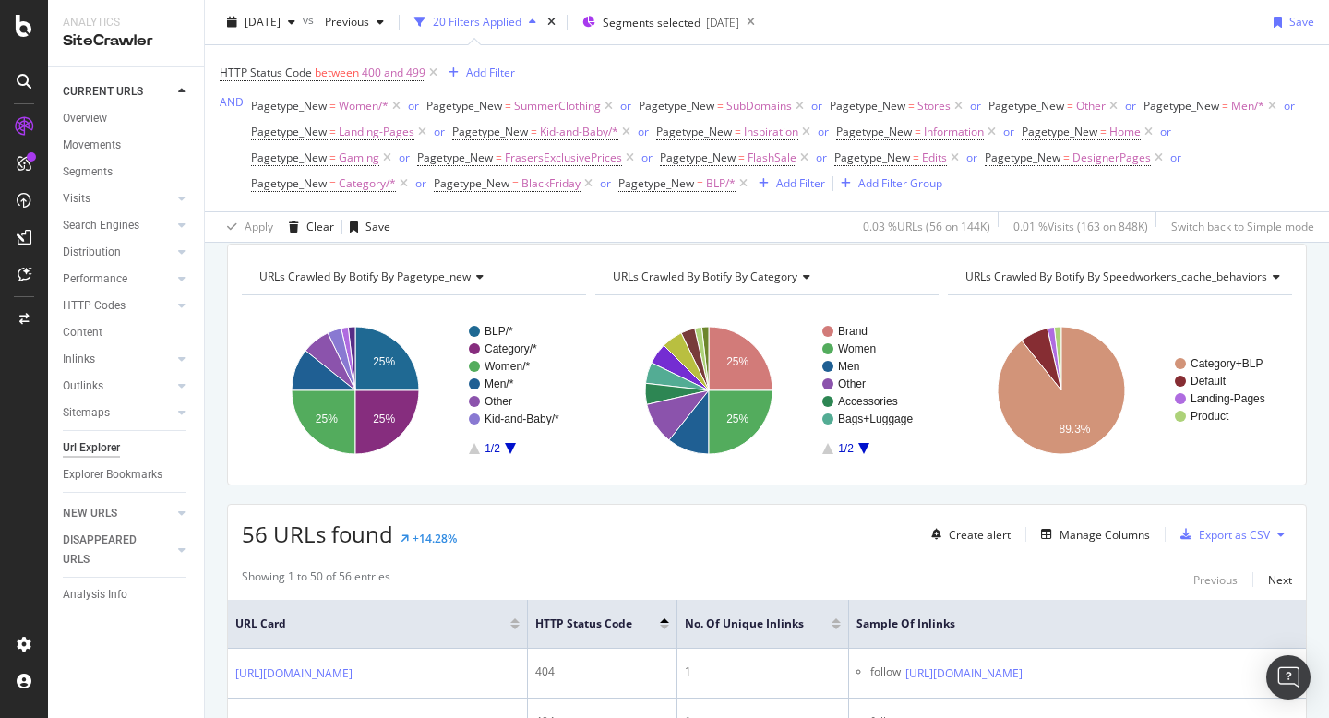
click at [841, 630] on div at bounding box center [836, 627] width 9 height 5
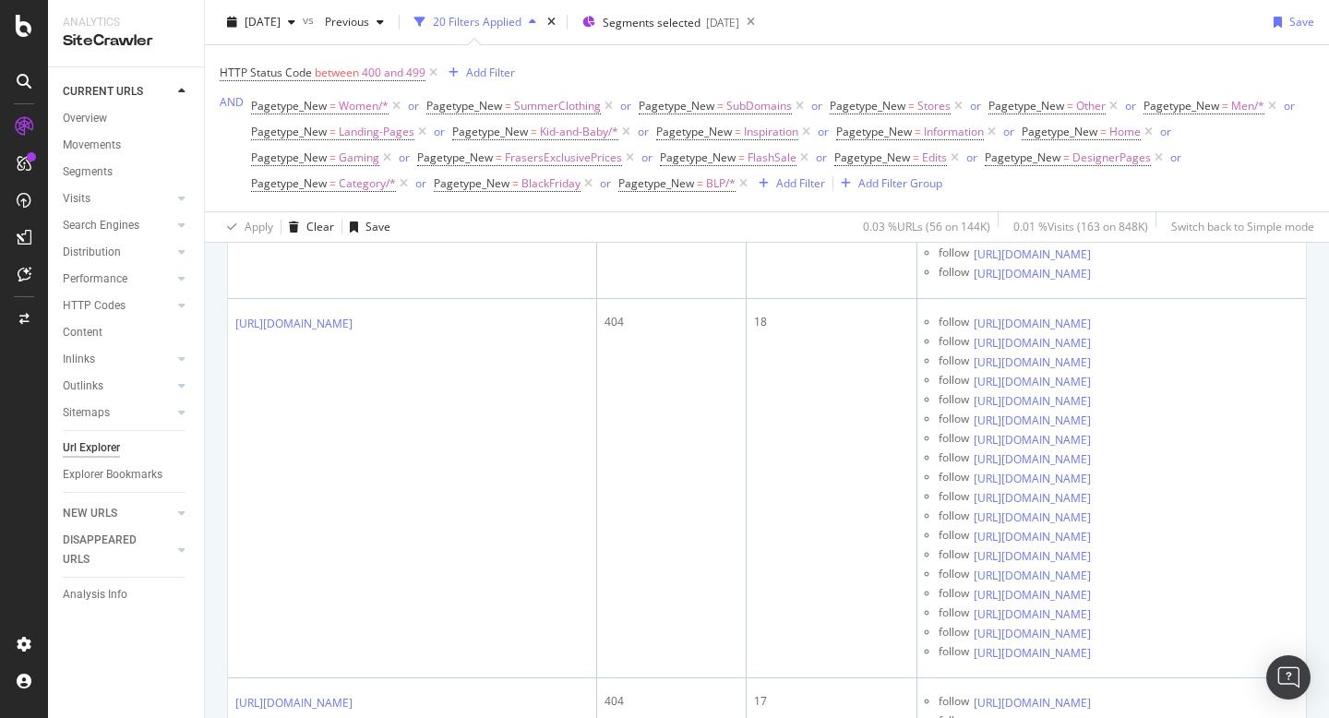
scroll to position [10722, 0]
